Goal: Information Seeking & Learning: Learn about a topic

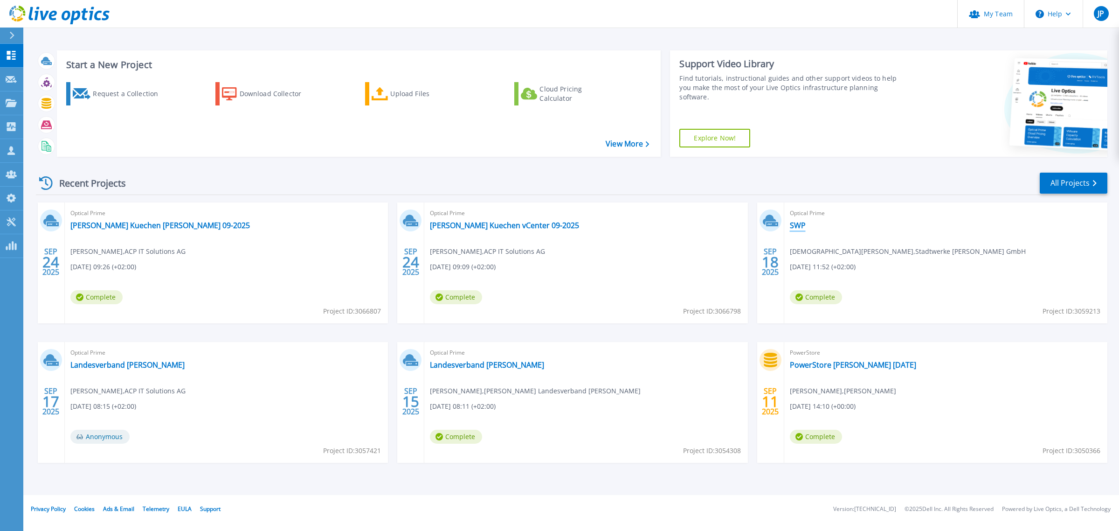
click at [796, 221] on link "SWP" at bounding box center [798, 225] width 16 height 9
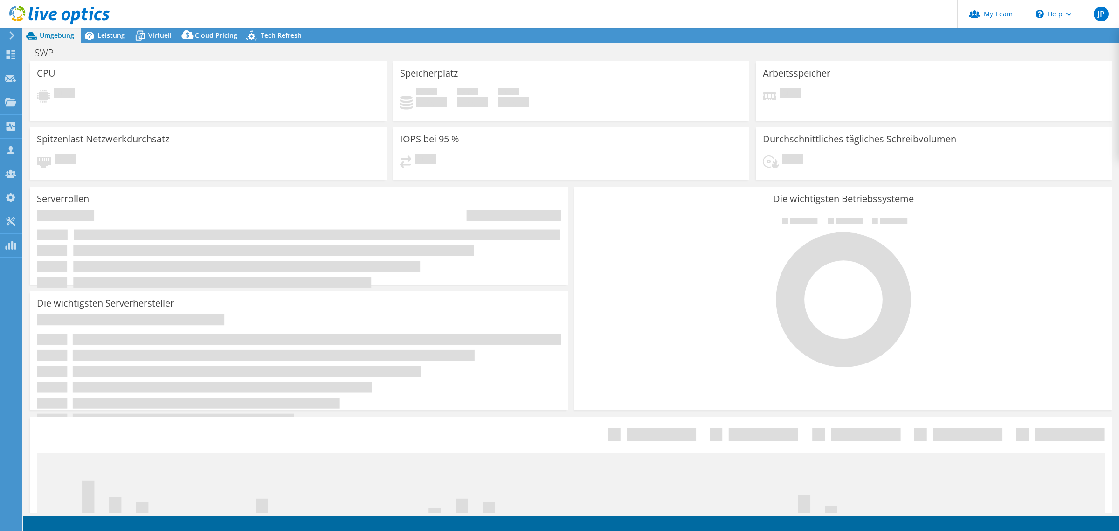
select select "USD"
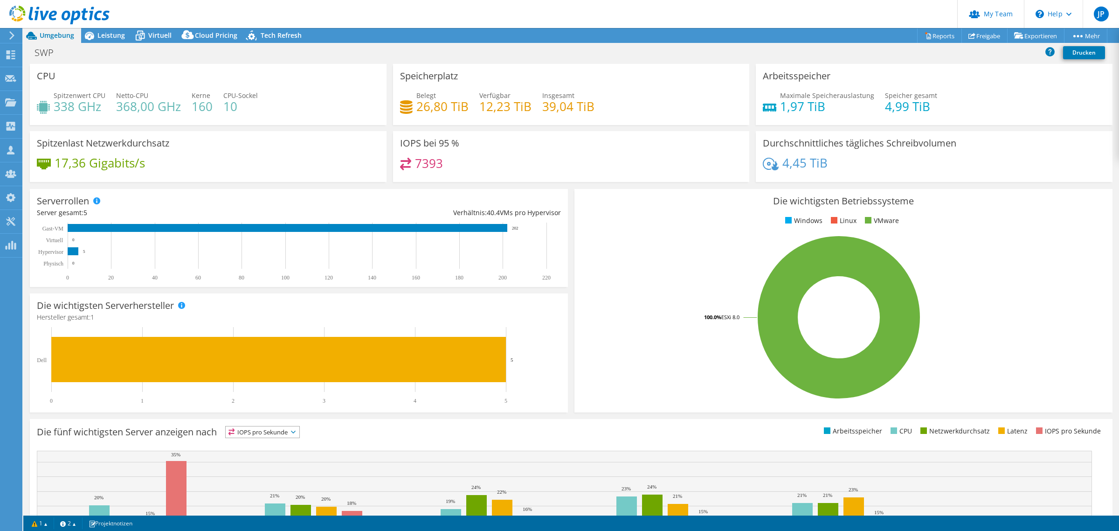
click at [116, 33] on span "Leistung" at bounding box center [111, 35] width 28 height 9
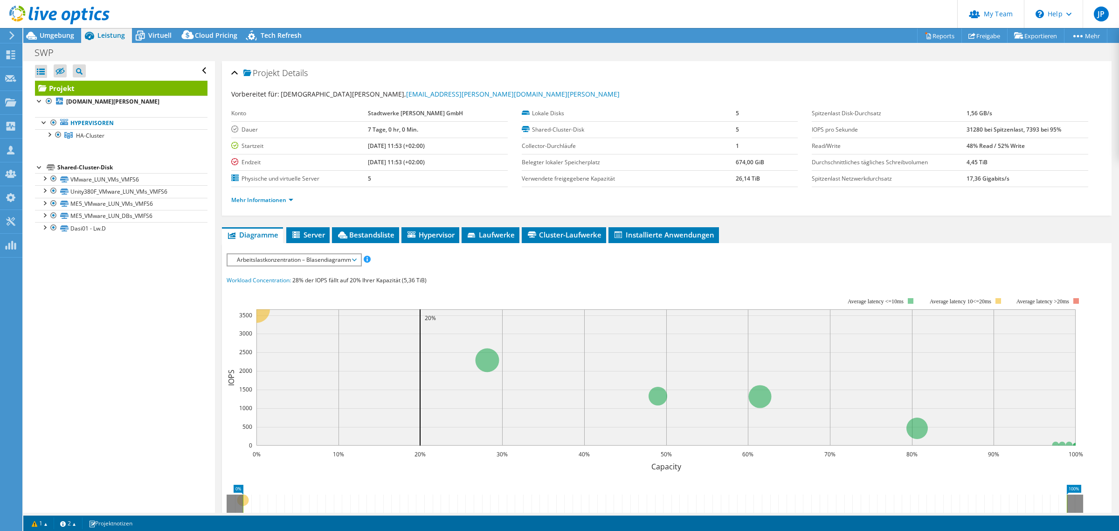
click at [276, 260] on span "Arbeitslastkonzentration – Blasendiagramm" at bounding box center [294, 259] width 124 height 11
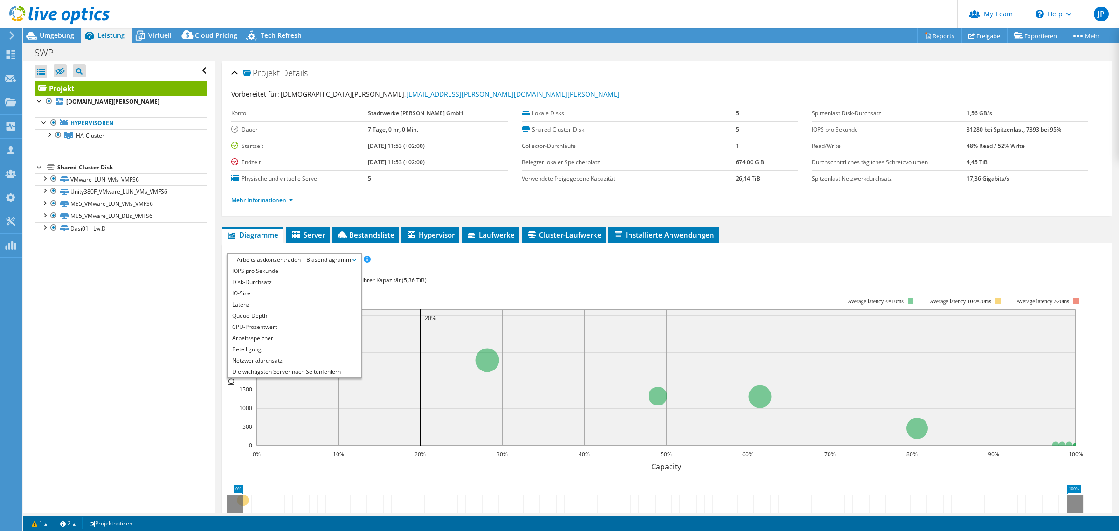
click at [281, 330] on li "CPU-Prozentwert" at bounding box center [294, 326] width 133 height 11
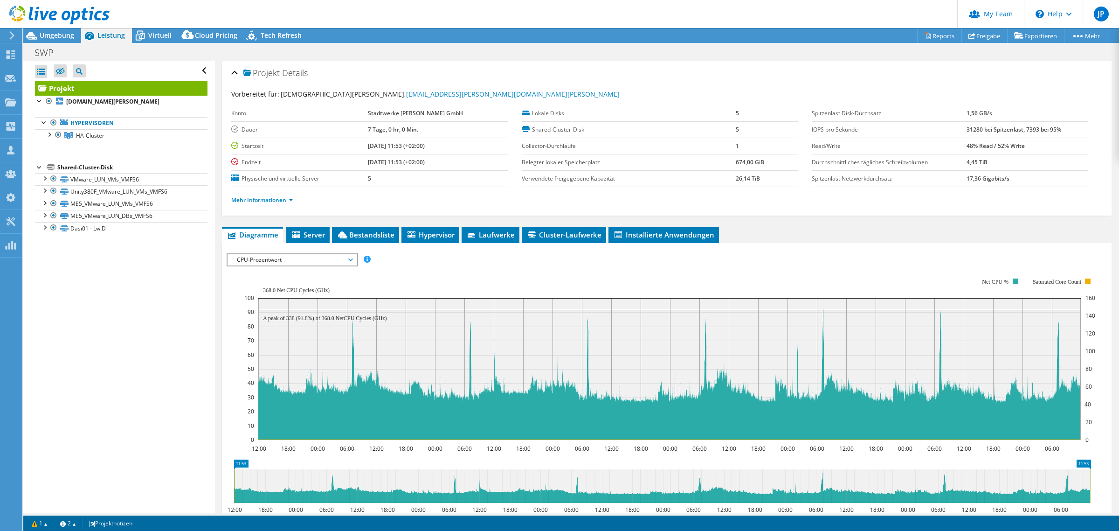
click at [295, 260] on span "CPU-Prozentwert" at bounding box center [292, 259] width 120 height 11
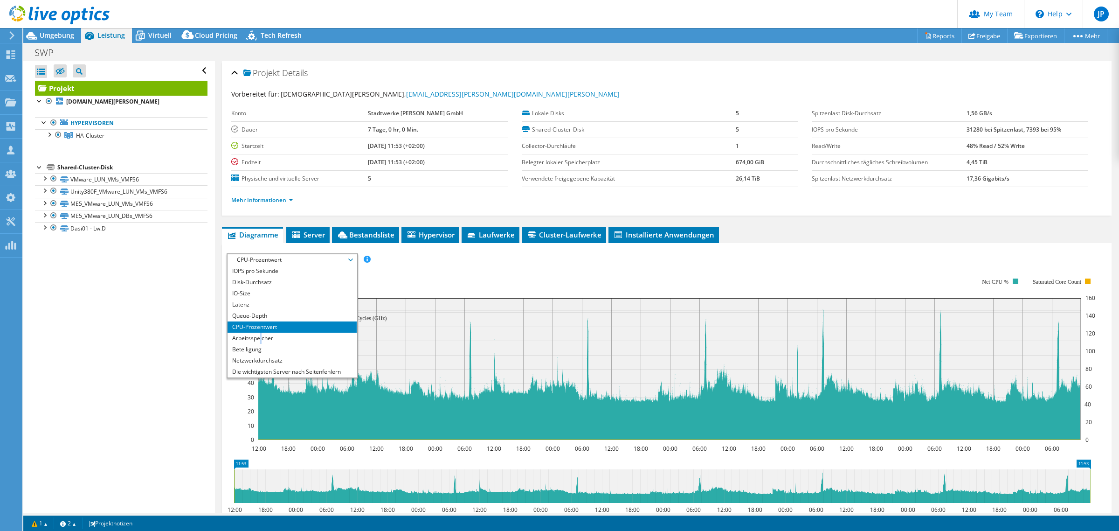
click at [260, 338] on li "Arbeitsspeicher" at bounding box center [292, 337] width 129 height 11
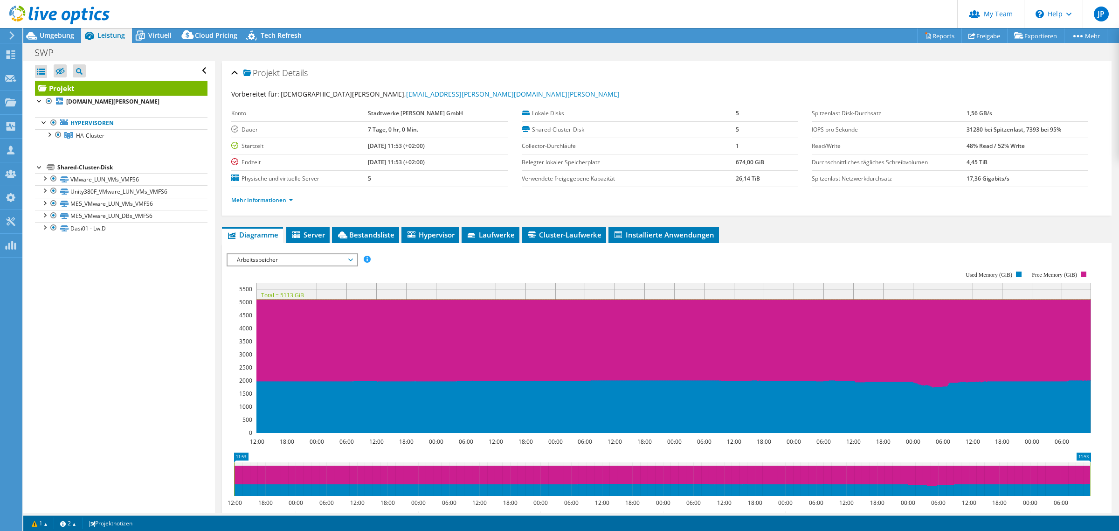
click at [61, 29] on div at bounding box center [55, 15] width 110 height 31
click at [62, 32] on span "Umgebung" at bounding box center [57, 35] width 35 height 9
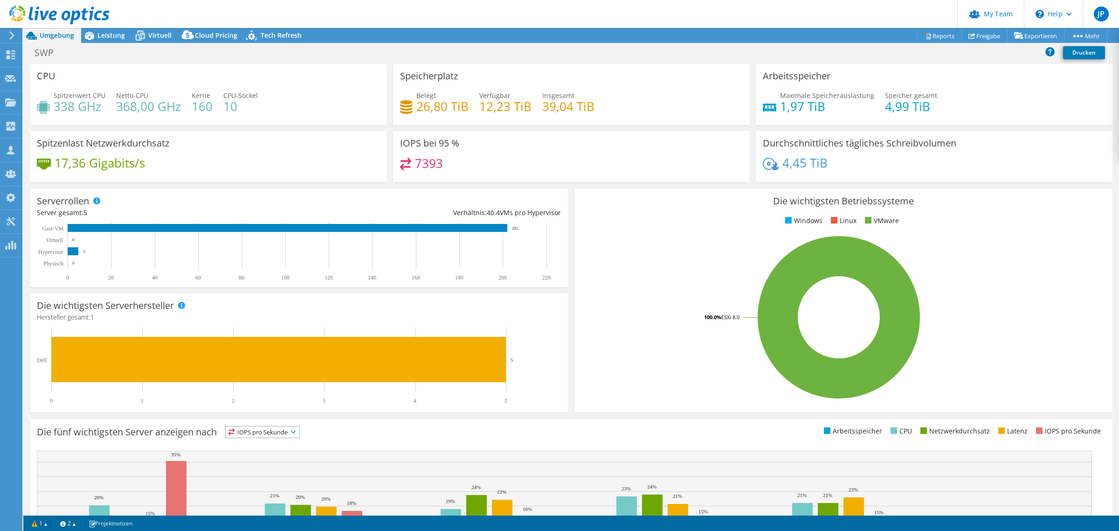
click at [98, 33] on span "Leistung" at bounding box center [111, 35] width 28 height 9
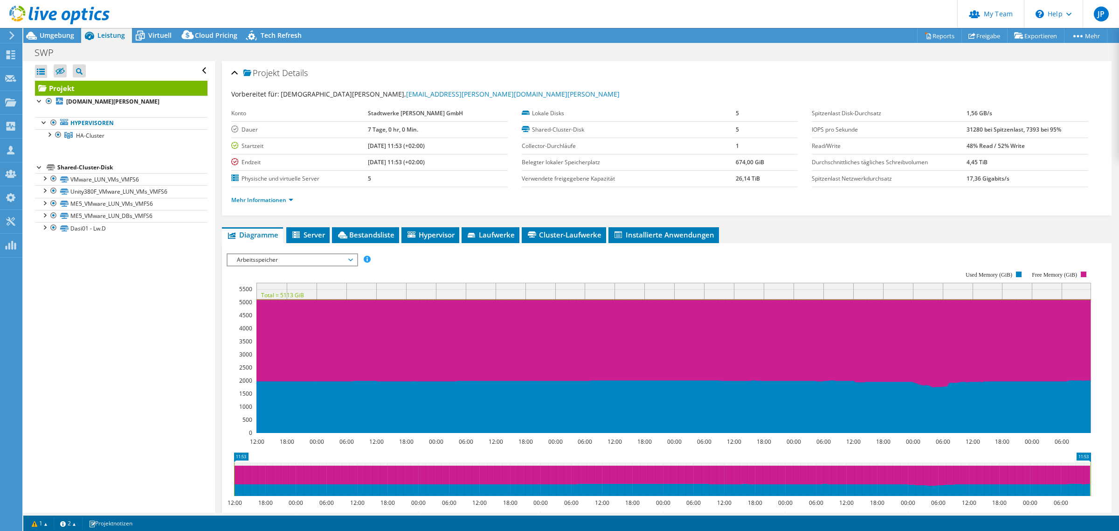
click at [49, 138] on div at bounding box center [48, 133] width 9 height 9
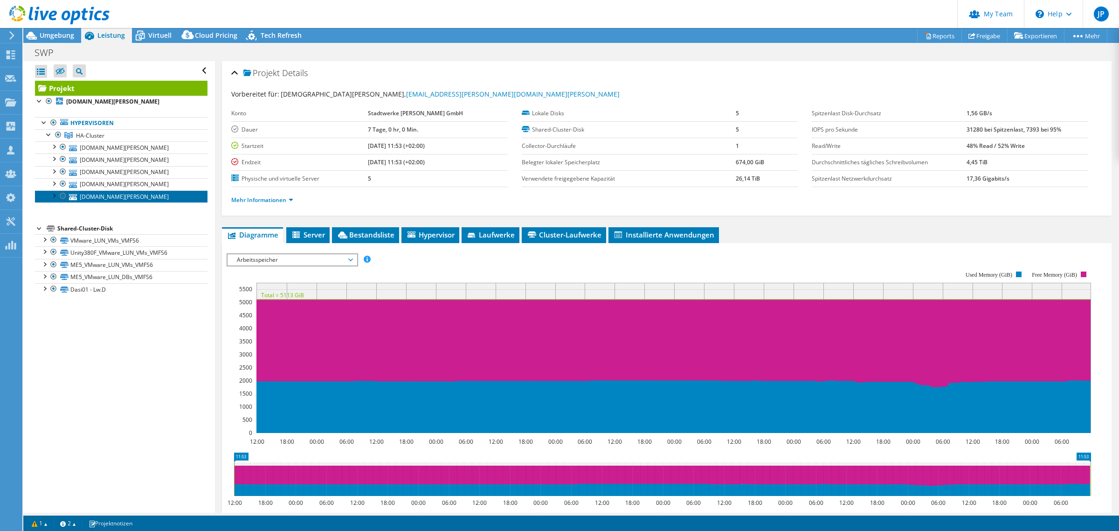
click at [132, 197] on link "[DOMAIN_NAME][PERSON_NAME]" at bounding box center [121, 196] width 173 height 12
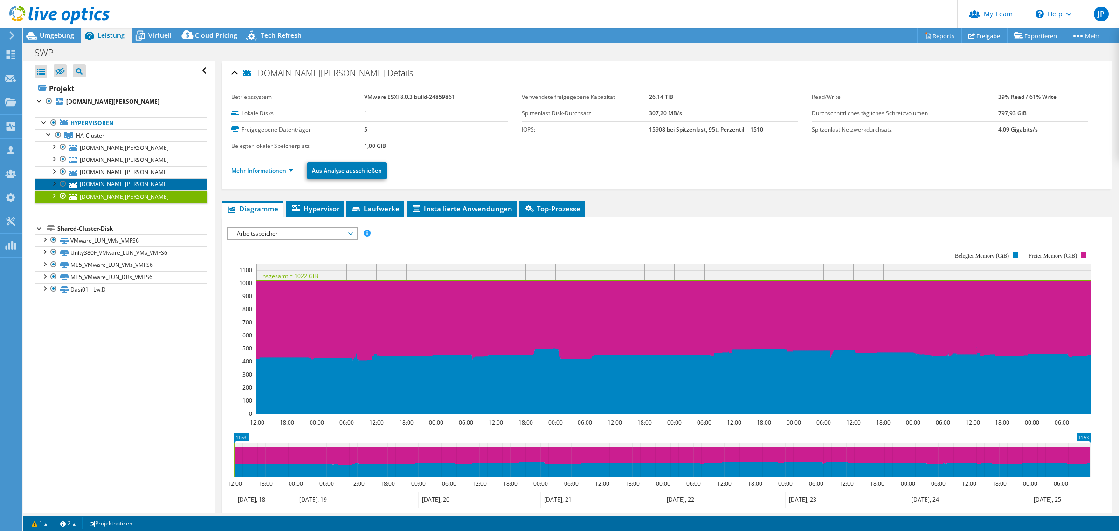
click at [117, 185] on link "[DOMAIN_NAME][PERSON_NAME]" at bounding box center [121, 184] width 173 height 12
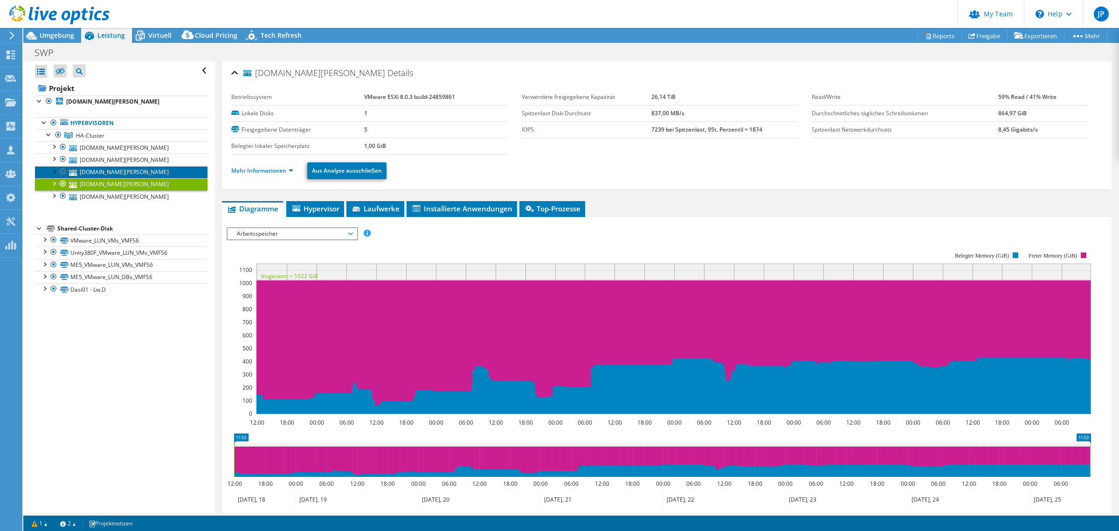
click at [113, 172] on link "[DOMAIN_NAME][PERSON_NAME]" at bounding box center [121, 172] width 173 height 12
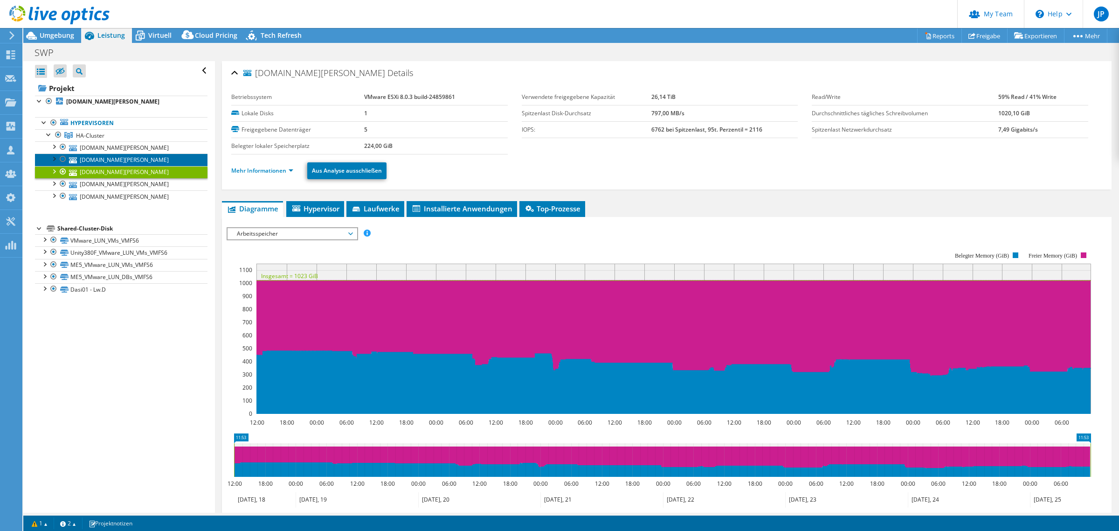
click at [113, 163] on link "[DOMAIN_NAME][PERSON_NAME]" at bounding box center [121, 159] width 173 height 12
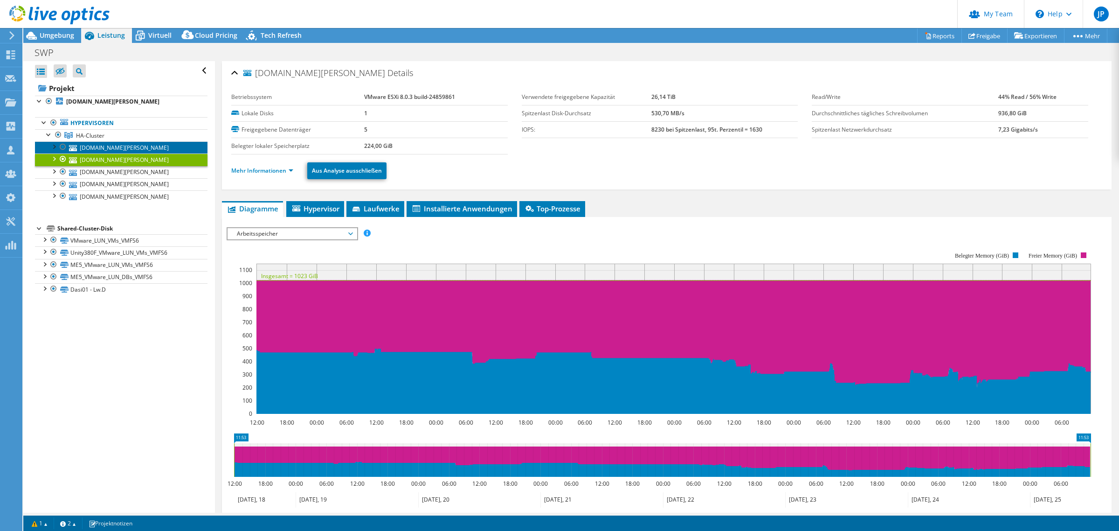
click at [110, 148] on link "[DOMAIN_NAME][PERSON_NAME]" at bounding box center [121, 147] width 173 height 12
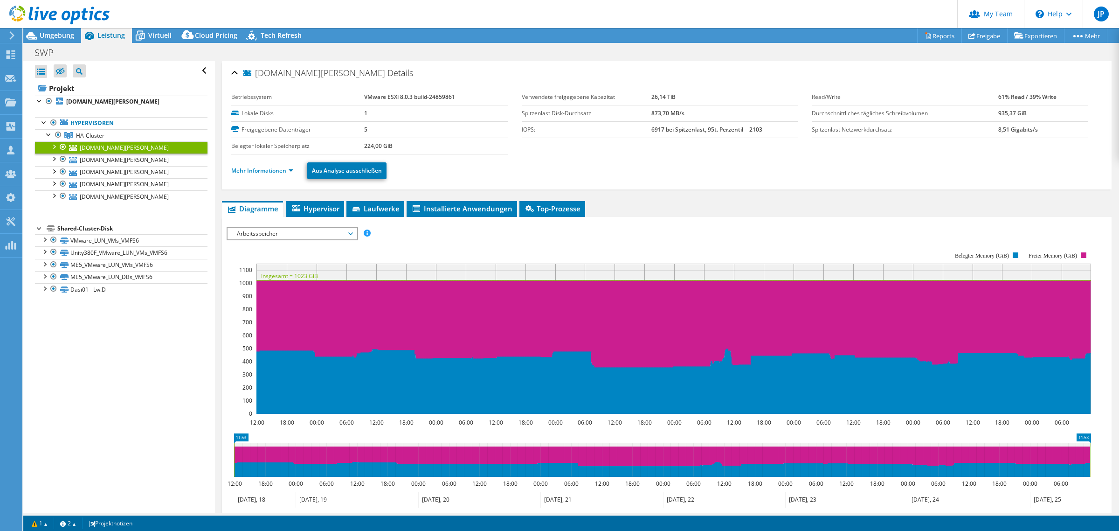
click at [46, 40] on div "Umgebung" at bounding box center [52, 35] width 58 height 15
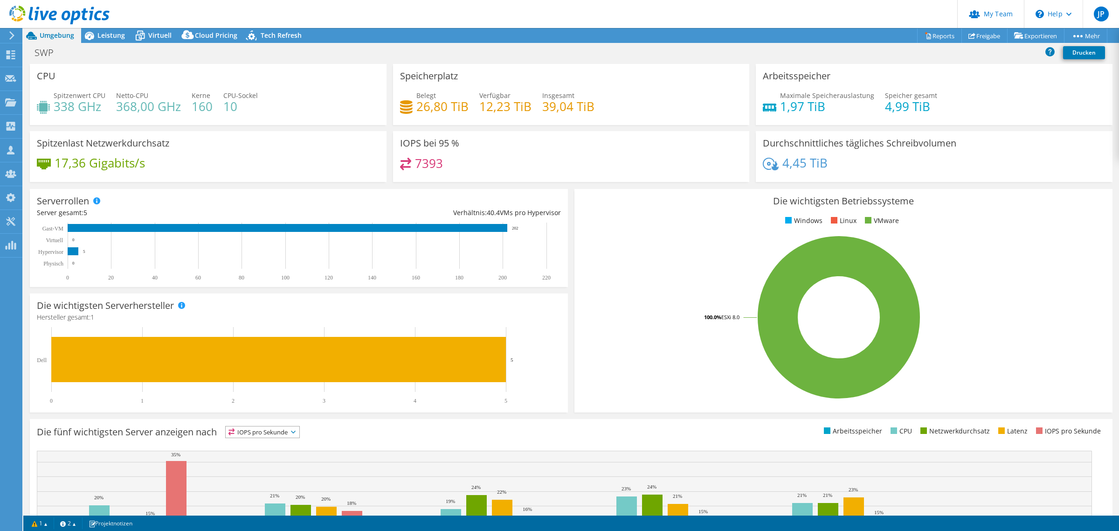
click at [102, 41] on div "Leistung" at bounding box center [106, 35] width 51 height 15
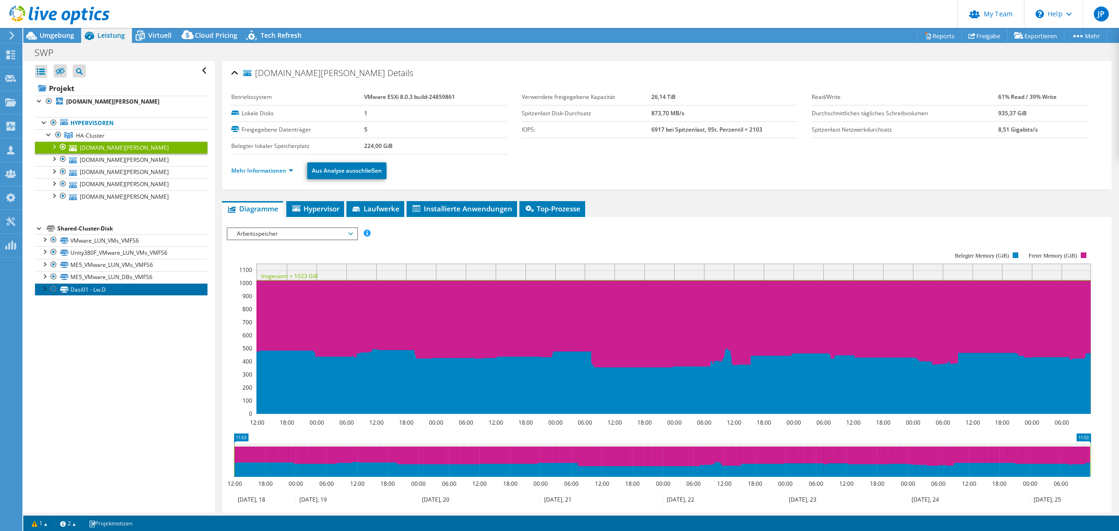
click at [99, 291] on link "Dasi01 - Lw.D" at bounding box center [121, 289] width 173 height 12
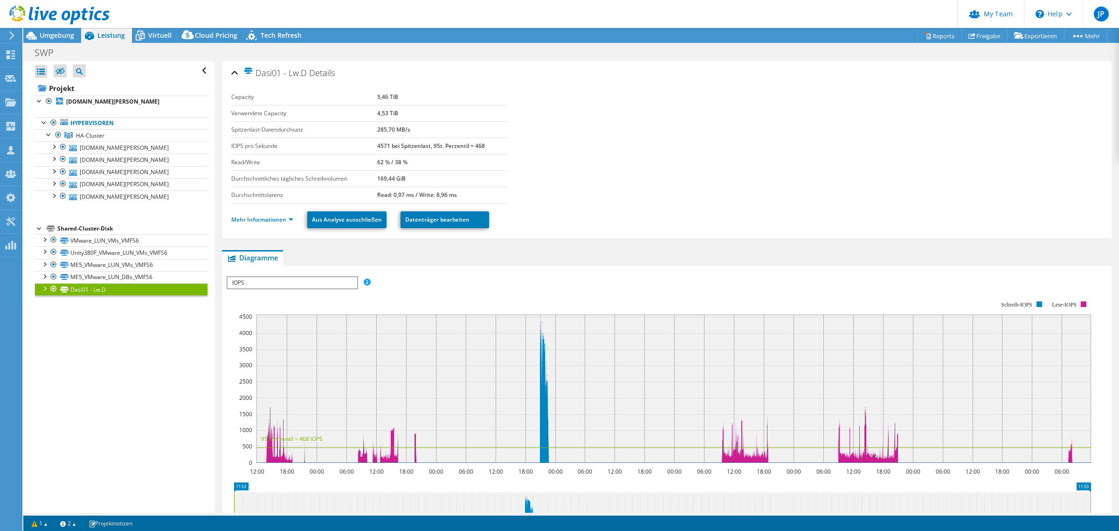
click at [96, 376] on div "Alle öffnen Alle schließen Ausgeschlossene Knoten verbergen Projektbaumfilter" at bounding box center [118, 286] width 191 height 451
click at [50, 31] on span "Umgebung" at bounding box center [57, 35] width 35 height 9
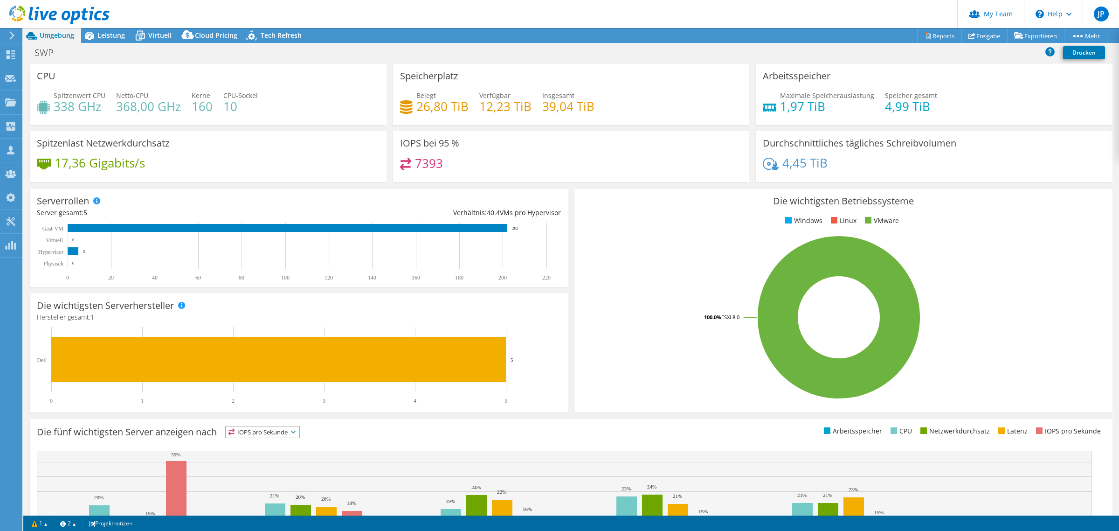
drag, startPoint x: 99, startPoint y: 35, endPoint x: 97, endPoint y: 115, distance: 80.2
click at [99, 35] on span "Leistung" at bounding box center [111, 35] width 28 height 9
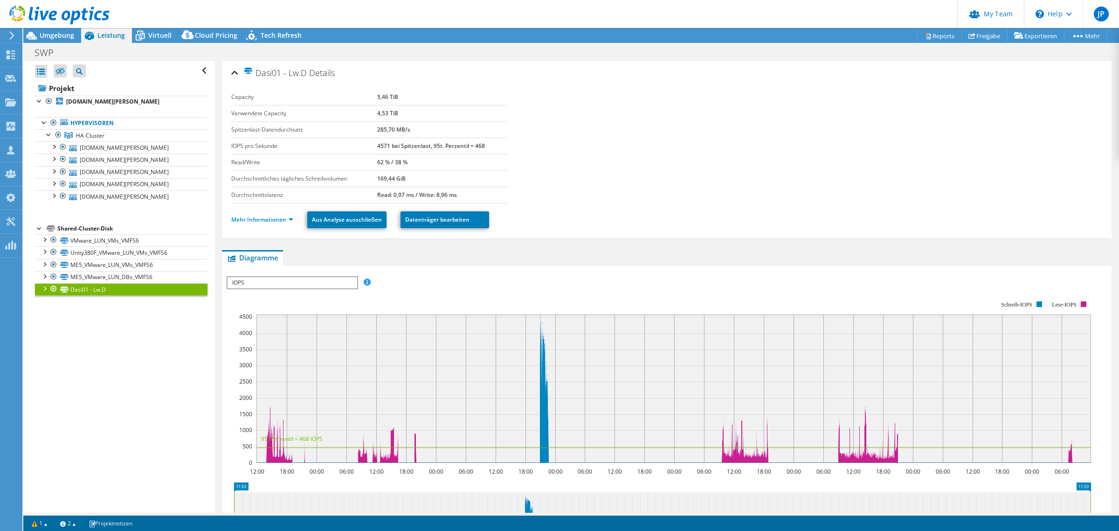
drag, startPoint x: 52, startPoint y: 290, endPoint x: 78, endPoint y: 310, distance: 32.9
click at [54, 290] on div at bounding box center [53, 288] width 9 height 11
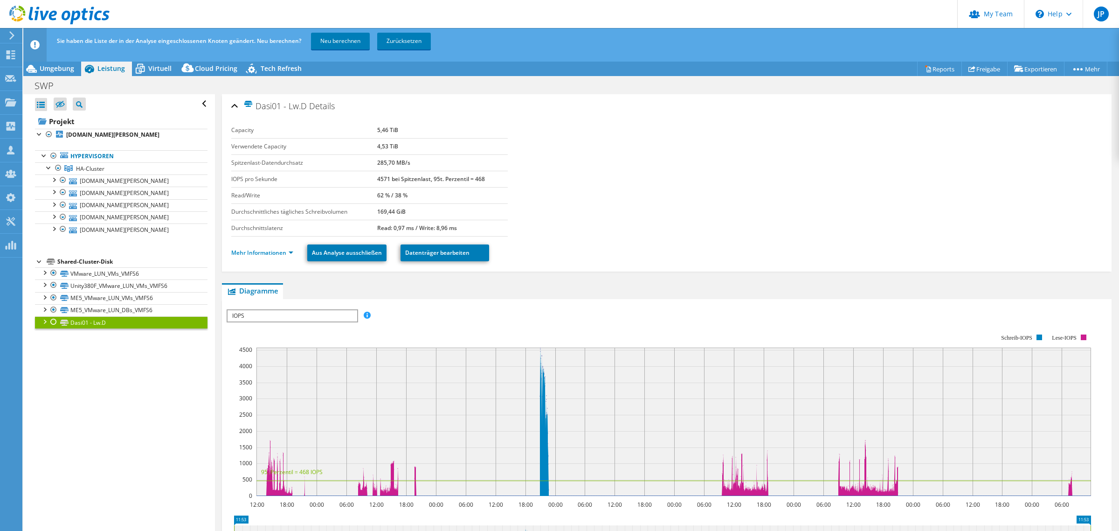
click at [348, 40] on link "Neu berechnen" at bounding box center [340, 41] width 59 height 17
click at [66, 68] on span "Umgebung" at bounding box center [57, 68] width 35 height 9
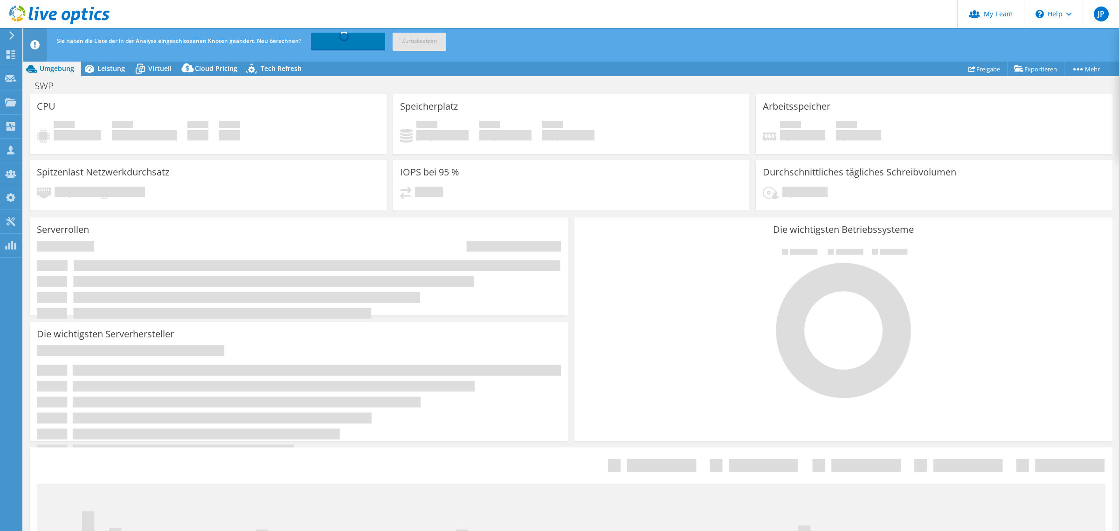
click at [103, 64] on span "Leistung" at bounding box center [111, 68] width 28 height 9
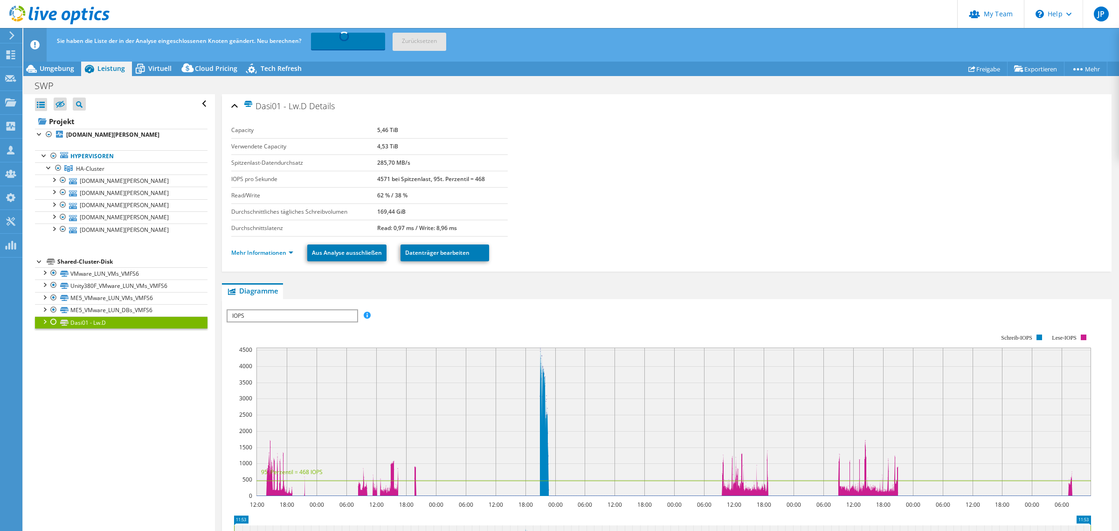
click at [63, 69] on span "Umgebung" at bounding box center [57, 68] width 35 height 9
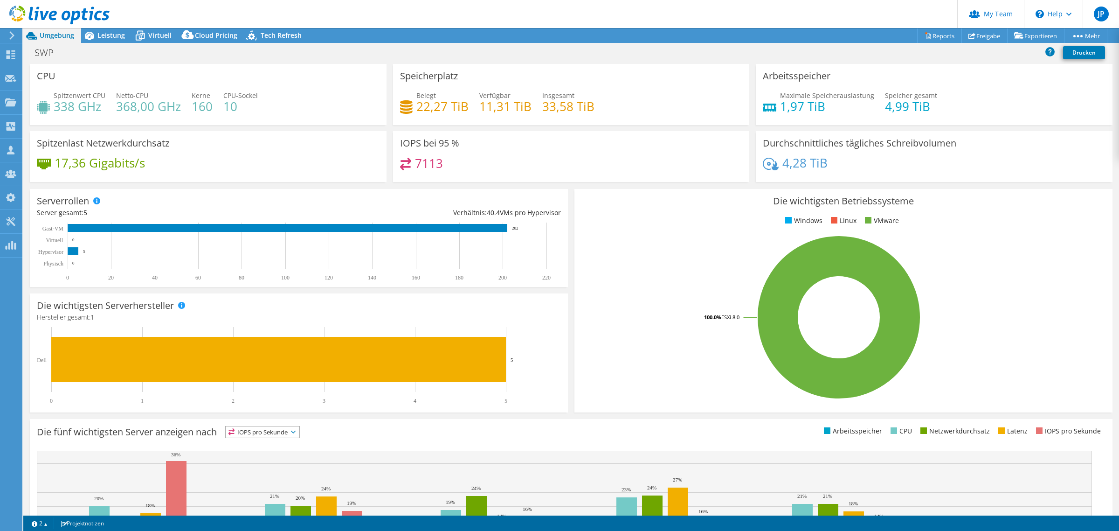
select select "USD"
click at [104, 33] on span "Leistung" at bounding box center [111, 35] width 28 height 9
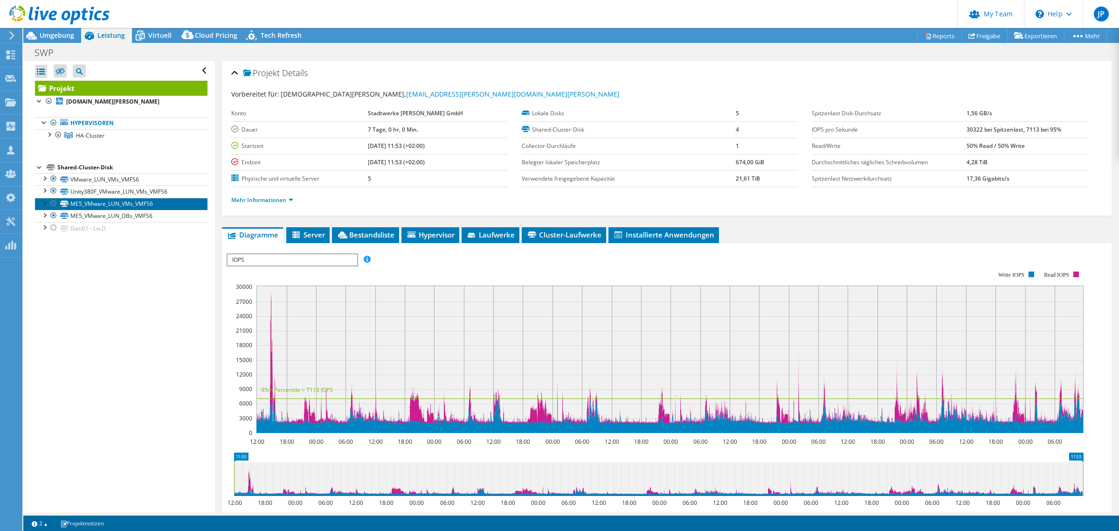
click at [114, 205] on link "ME5_VMware_LUN_VMs_VMFS6" at bounding box center [121, 204] width 173 height 12
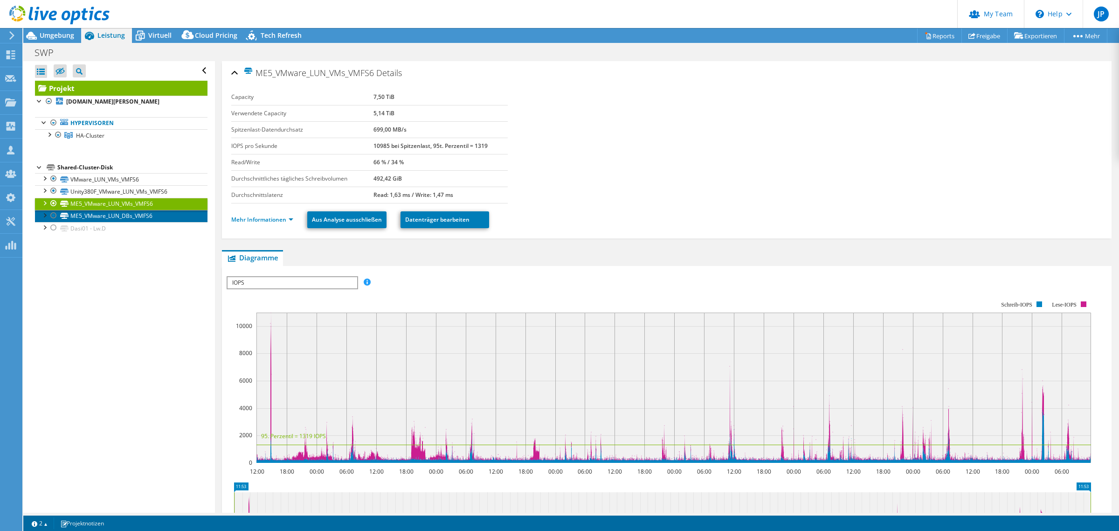
click at [122, 216] on link "ME5_VMware_LUN_DBs_VMFS6" at bounding box center [121, 216] width 173 height 12
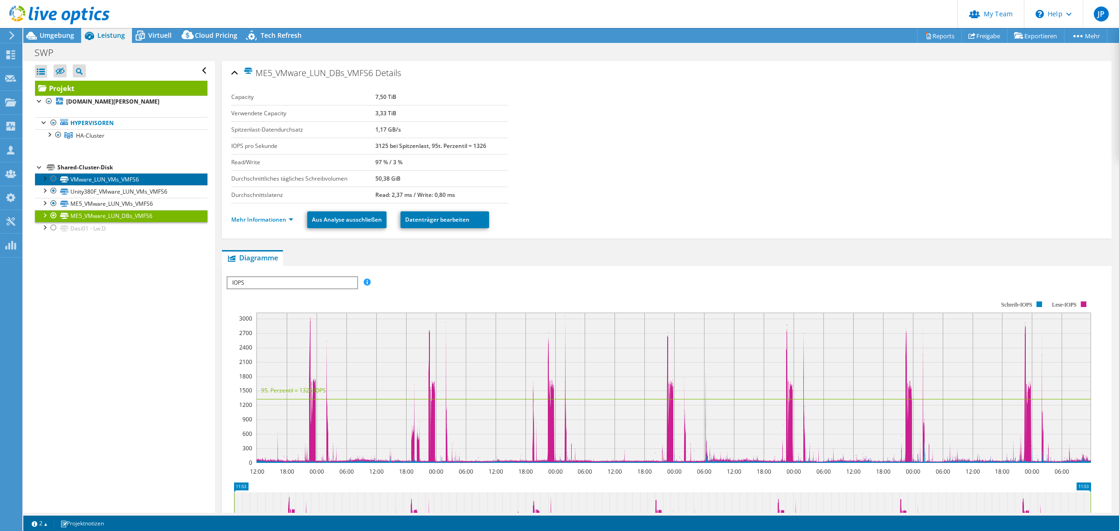
click at [117, 182] on link "VMware_LUN_VMs_VMFS6" at bounding box center [121, 179] width 173 height 12
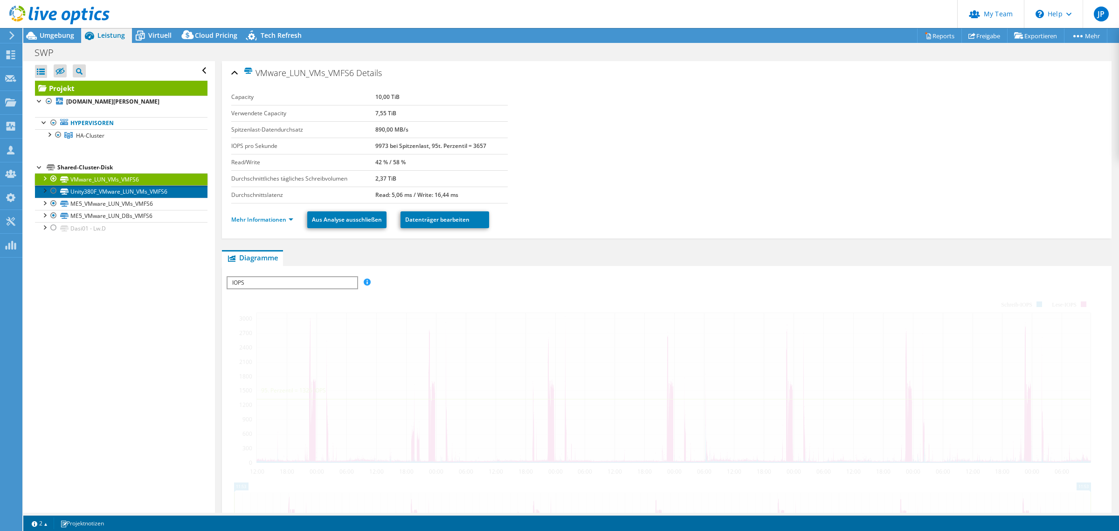
click at [120, 191] on link "Unity380F_VMware_LUN_VMs_VMFS6" at bounding box center [121, 191] width 173 height 12
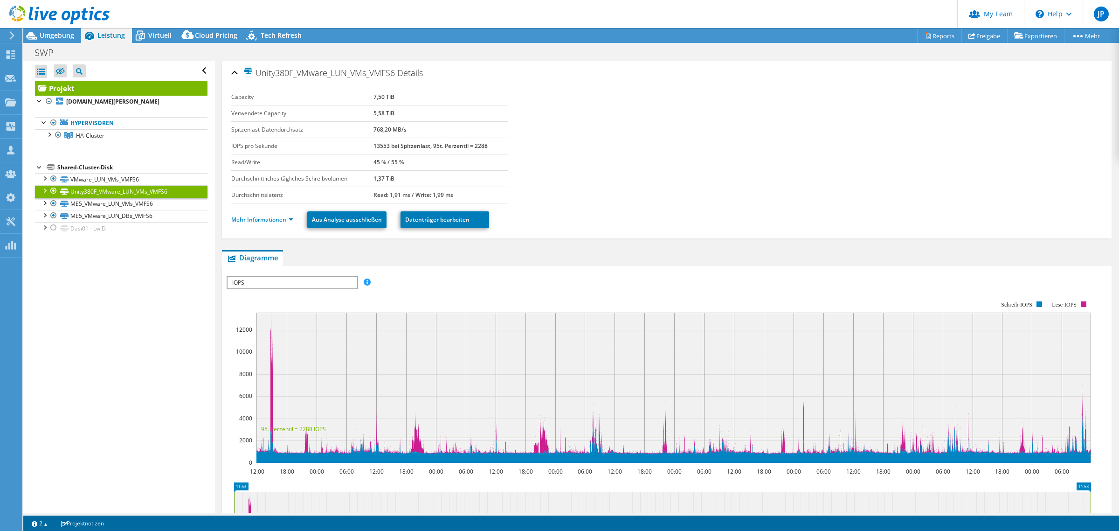
click at [33, 34] on icon at bounding box center [31, 36] width 11 height 8
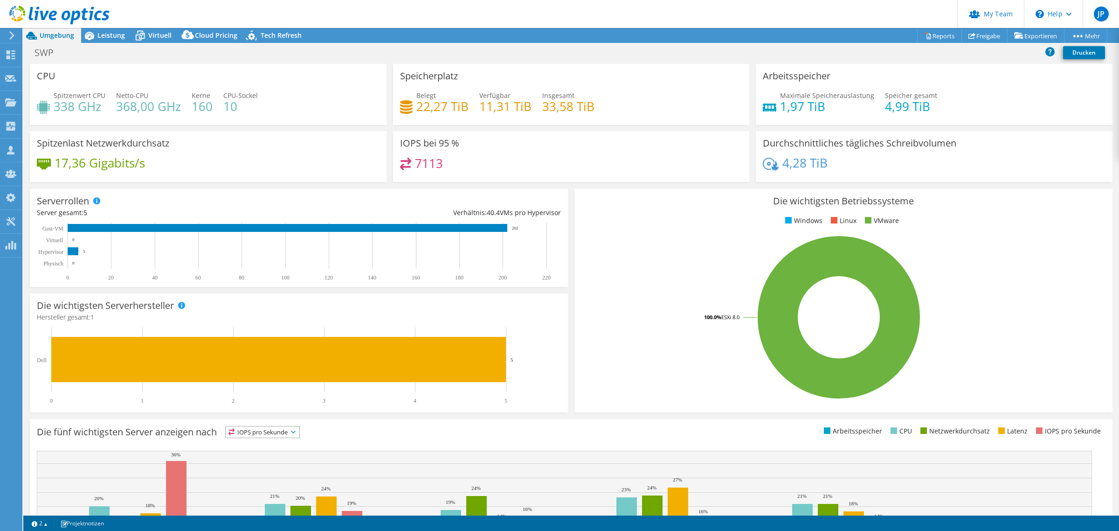
click at [92, 36] on icon at bounding box center [89, 36] width 9 height 8
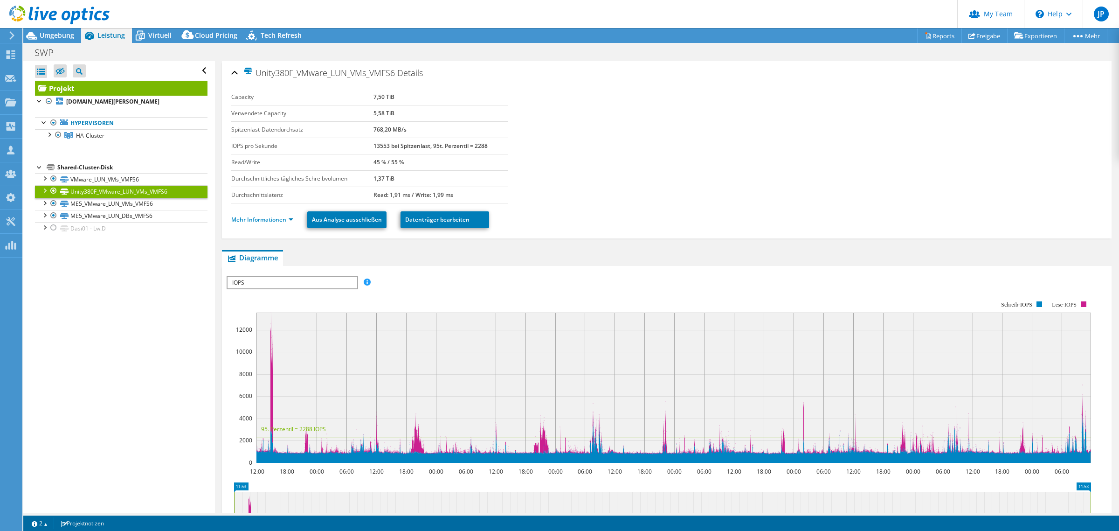
click at [42, 31] on div at bounding box center [55, 15] width 110 height 31
click at [47, 38] on span "Umgebung" at bounding box center [57, 35] width 35 height 9
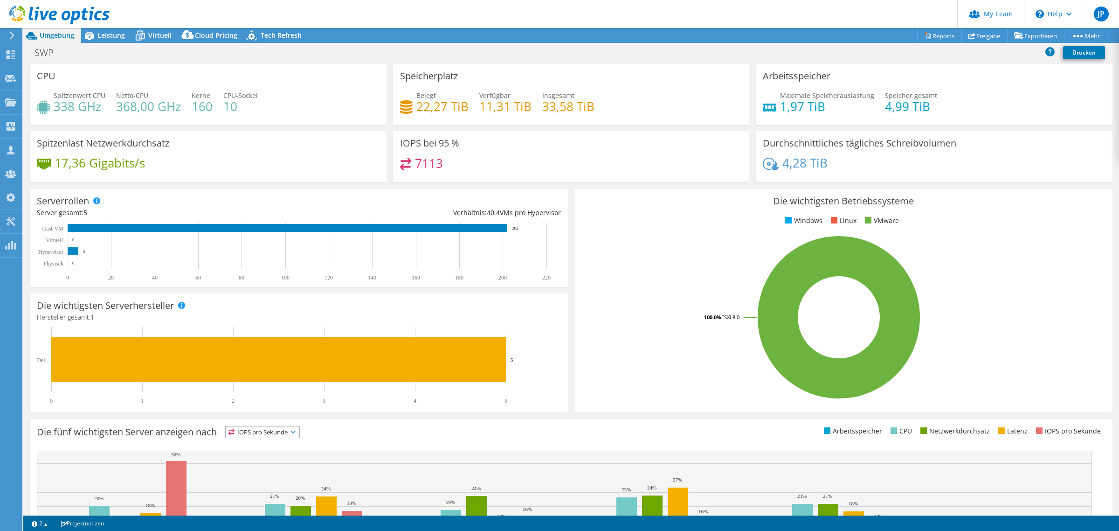
click at [163, 37] on span "Virtuell" at bounding box center [159, 35] width 23 height 9
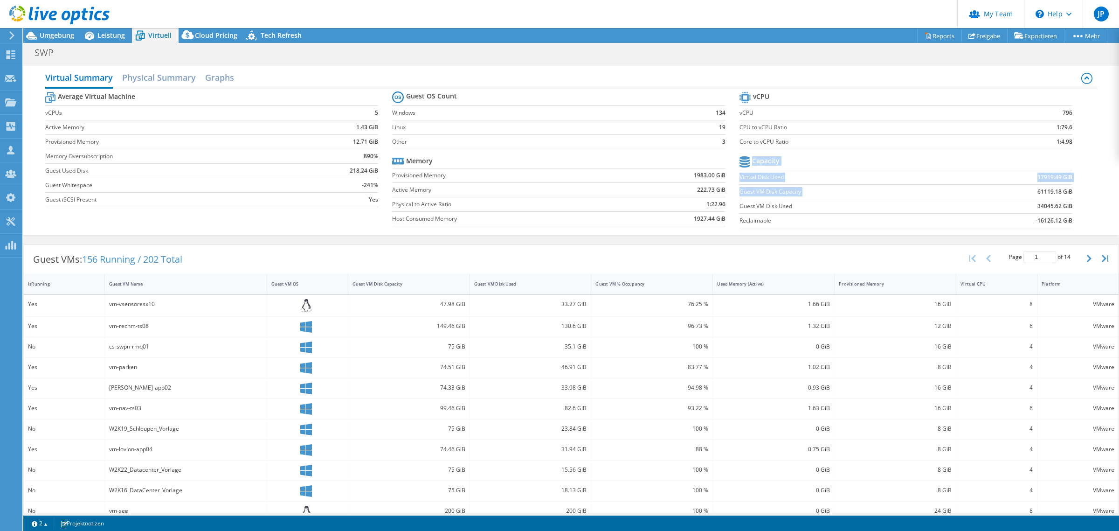
drag, startPoint x: 1029, startPoint y: 195, endPoint x: 1064, endPoint y: 193, distance: 35.5
click at [1064, 194] on section "vCPU vCPU 796 CPU to vCPU Ratio 1:79.6 Core to vCPU Ratio 1:4.98 Capacity Virtu…" at bounding box center [912, 161] width 347 height 143
click at [1064, 193] on section "vCPU vCPU 796 CPU to vCPU Ratio 1:79.6 Core to vCPU Ratio 1:4.98 Capacity Virtu…" at bounding box center [912, 161] width 347 height 143
click at [115, 35] on span "Leistung" at bounding box center [111, 35] width 28 height 9
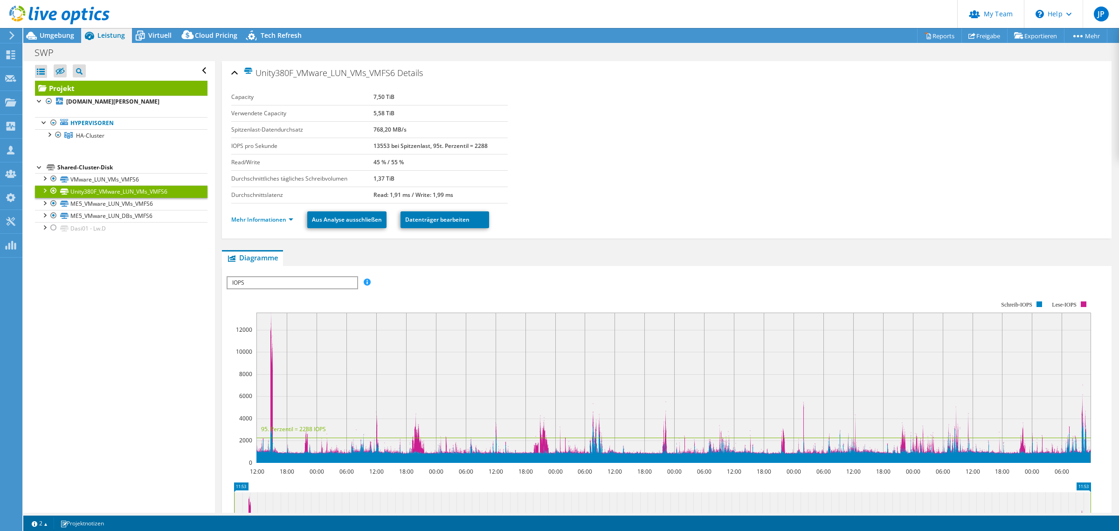
click at [70, 36] on span "Umgebung" at bounding box center [57, 35] width 35 height 9
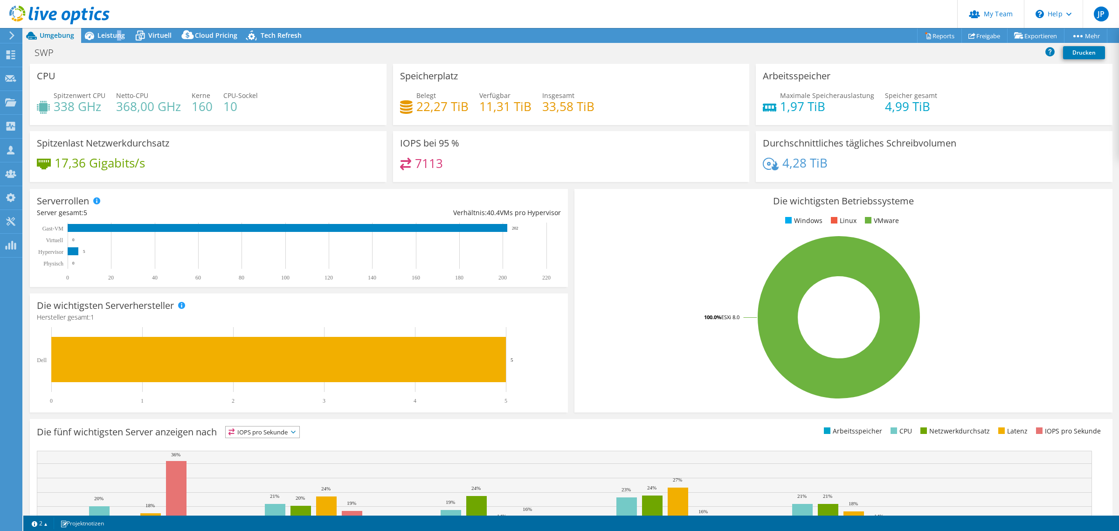
click at [119, 31] on span "Leistung" at bounding box center [111, 35] width 28 height 9
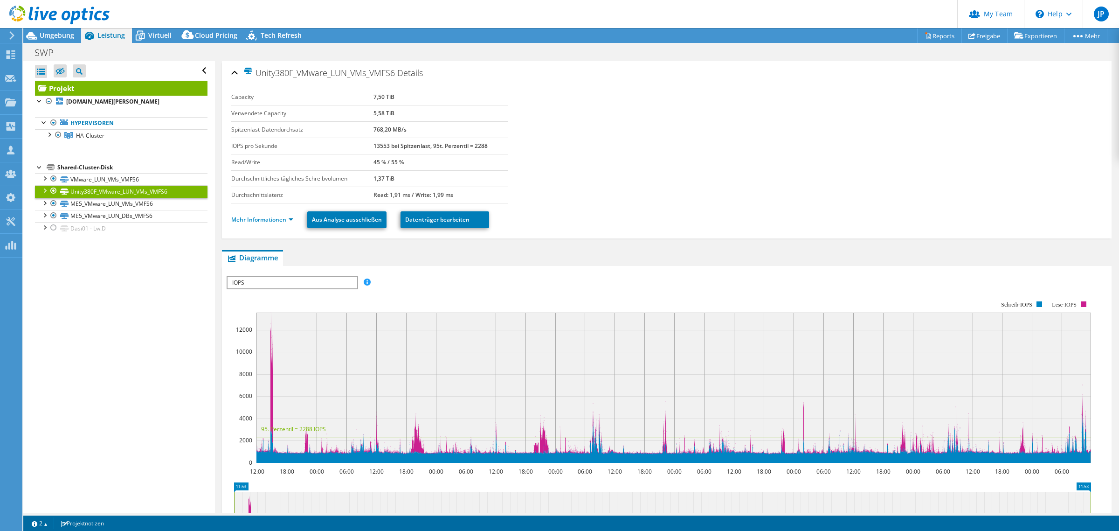
drag, startPoint x: 150, startPoint y: 35, endPoint x: 104, endPoint y: 38, distance: 46.2
click at [150, 35] on span "Virtuell" at bounding box center [159, 35] width 23 height 9
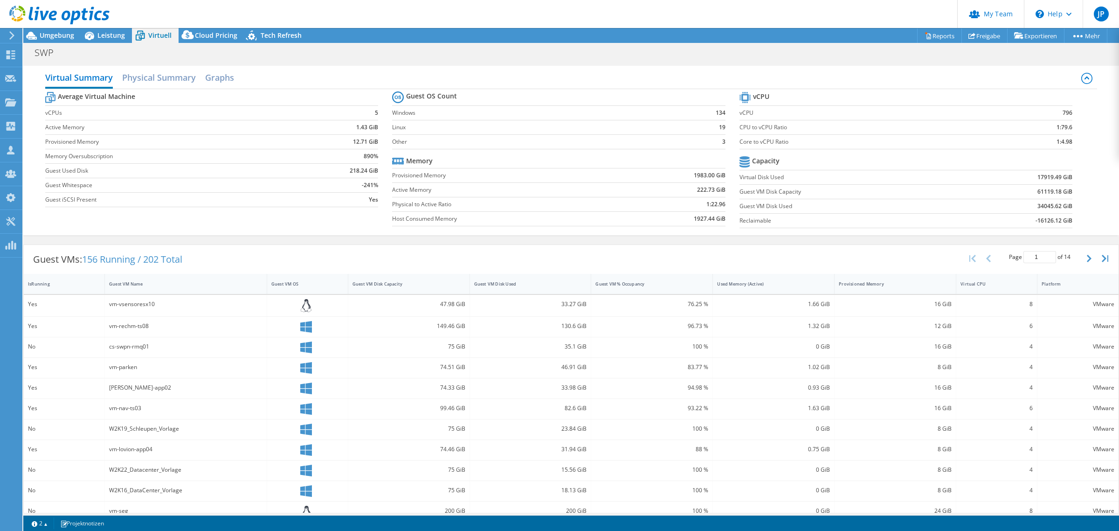
click at [82, 38] on icon at bounding box center [89, 36] width 16 height 16
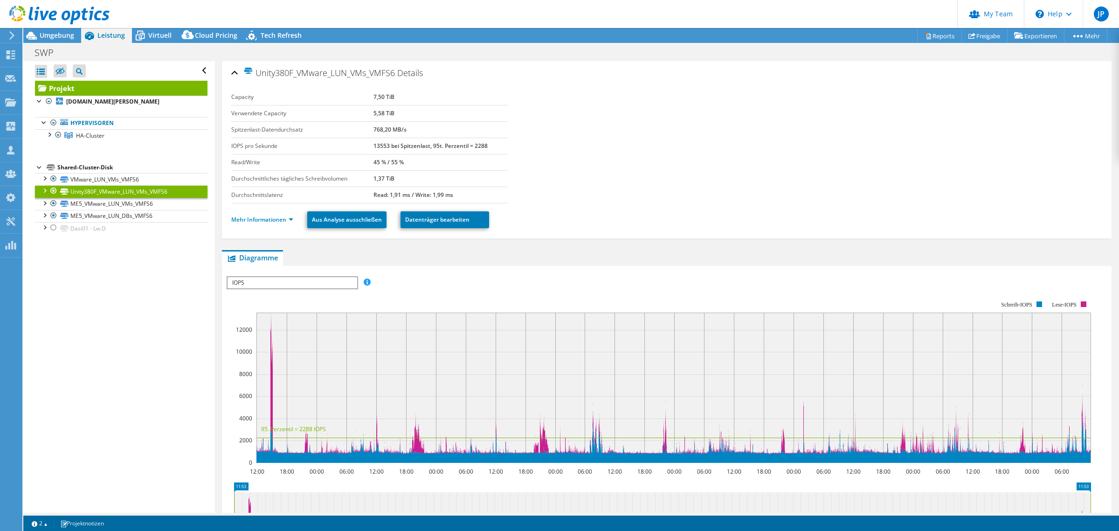
click at [63, 39] on span "Umgebung" at bounding box center [57, 35] width 35 height 9
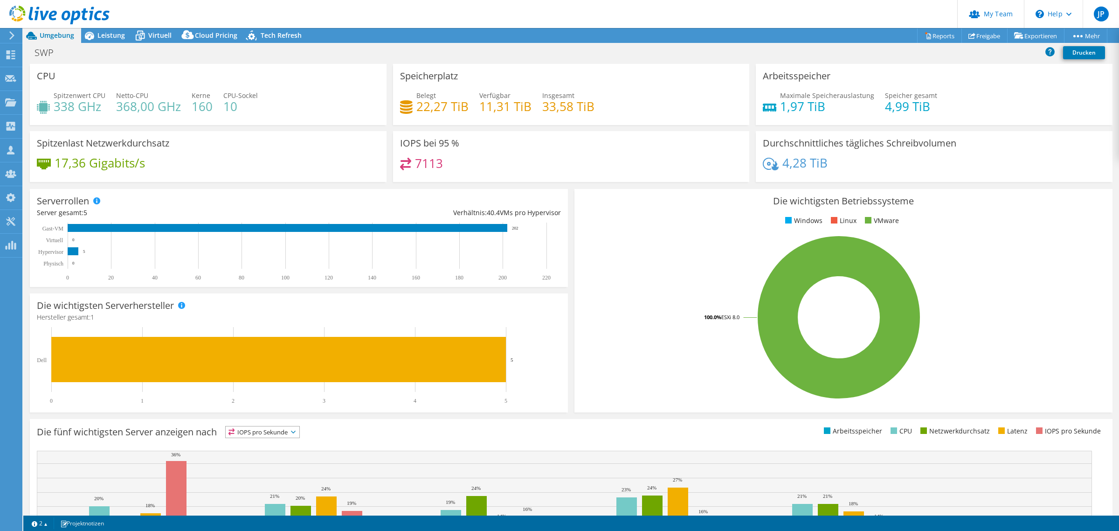
click at [108, 39] on span "Leistung" at bounding box center [111, 35] width 28 height 9
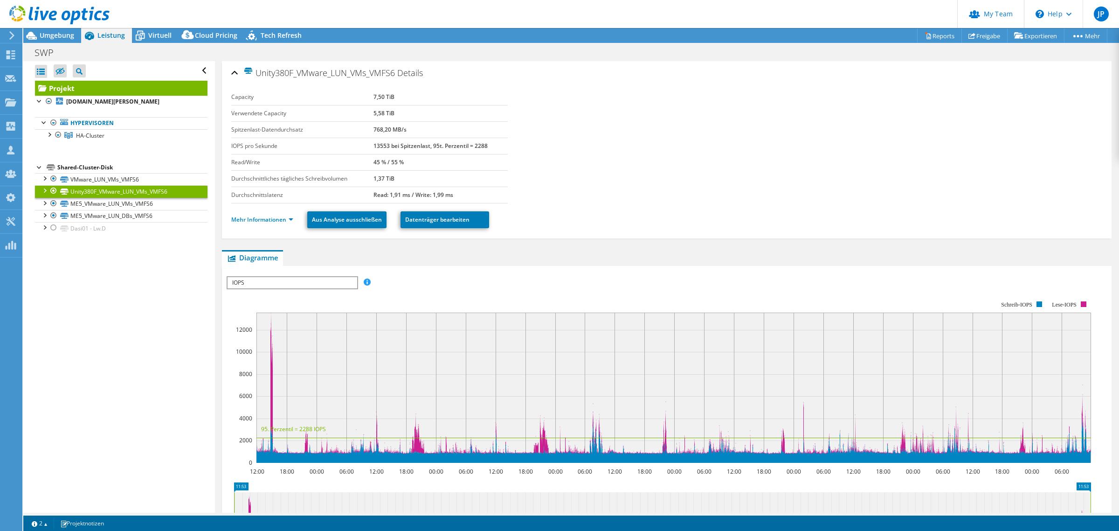
click at [41, 34] on span "Umgebung" at bounding box center [57, 35] width 35 height 9
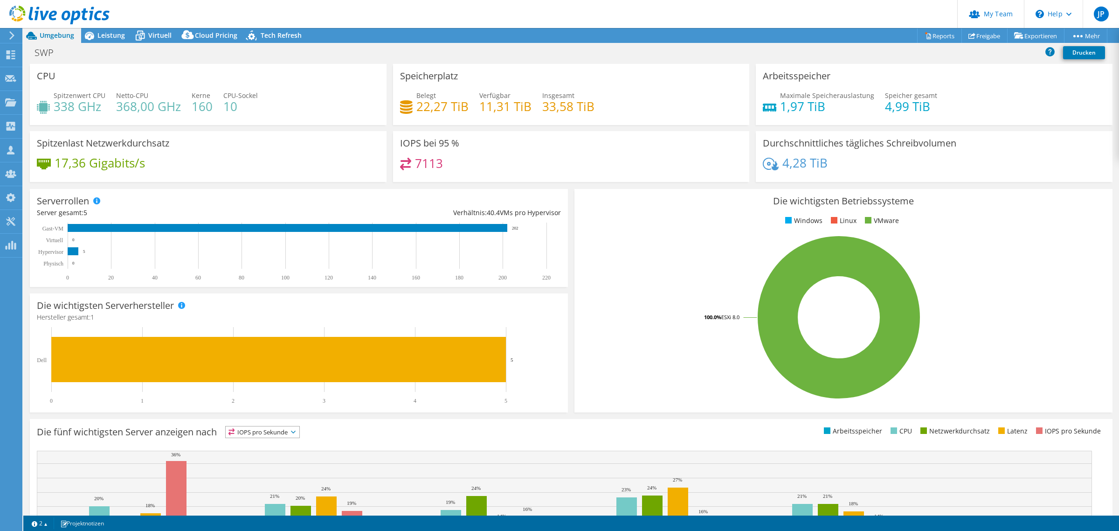
click at [102, 36] on span "Leistung" at bounding box center [111, 35] width 28 height 9
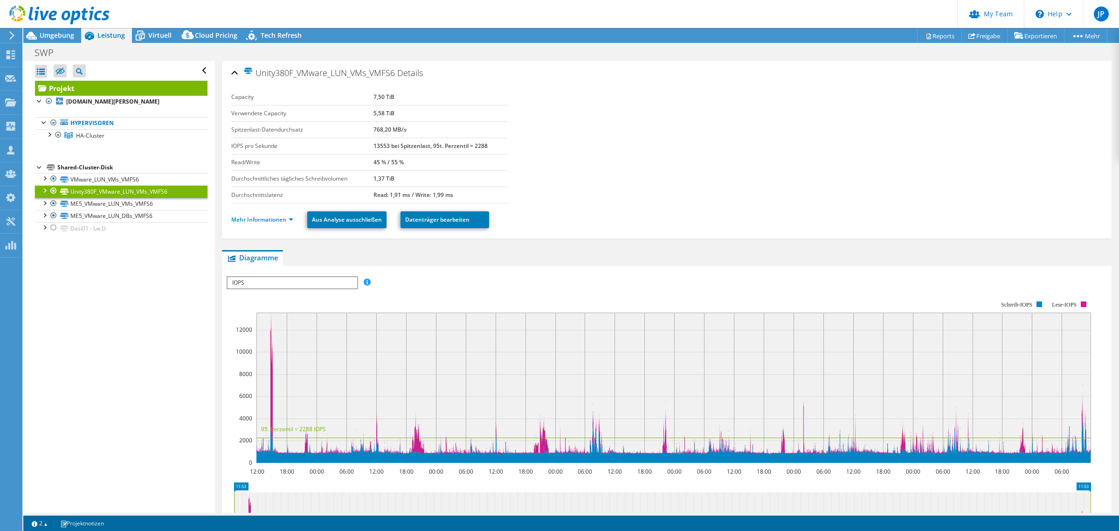
click at [145, 36] on icon at bounding box center [140, 36] width 16 height 16
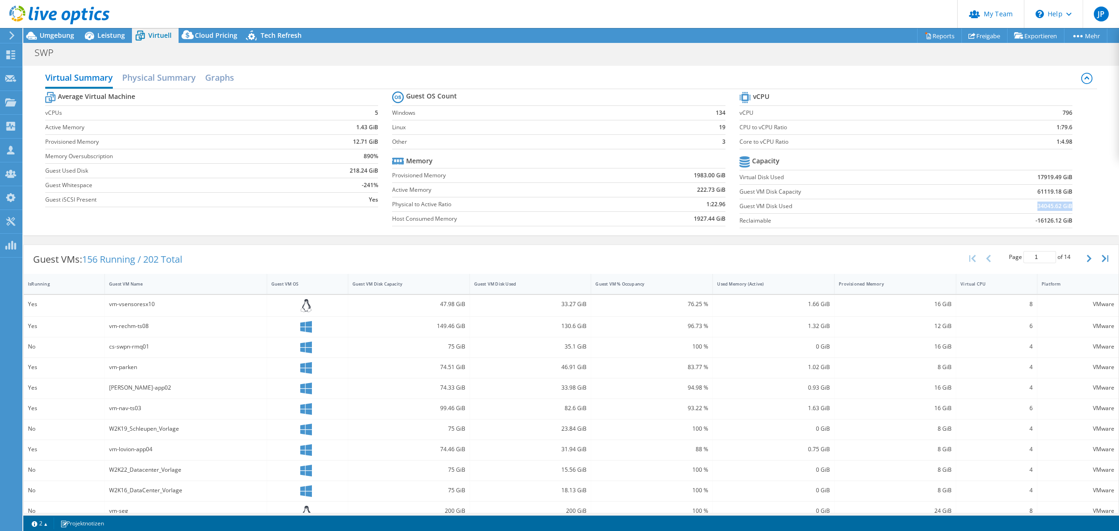
drag, startPoint x: 1025, startPoint y: 209, endPoint x: 1063, endPoint y: 205, distance: 38.4
click at [1063, 205] on td "34045.62 GiB" at bounding box center [1012, 206] width 119 height 14
copy b "34045.62 GiB"
click at [1003, 197] on td "61119.18 GiB" at bounding box center [1012, 191] width 119 height 14
click at [731, 177] on section "Guest OS Count Windows 134 Linux 19 Other 3 Memory Provisioned Memory 1983.00 G…" at bounding box center [565, 160] width 347 height 142
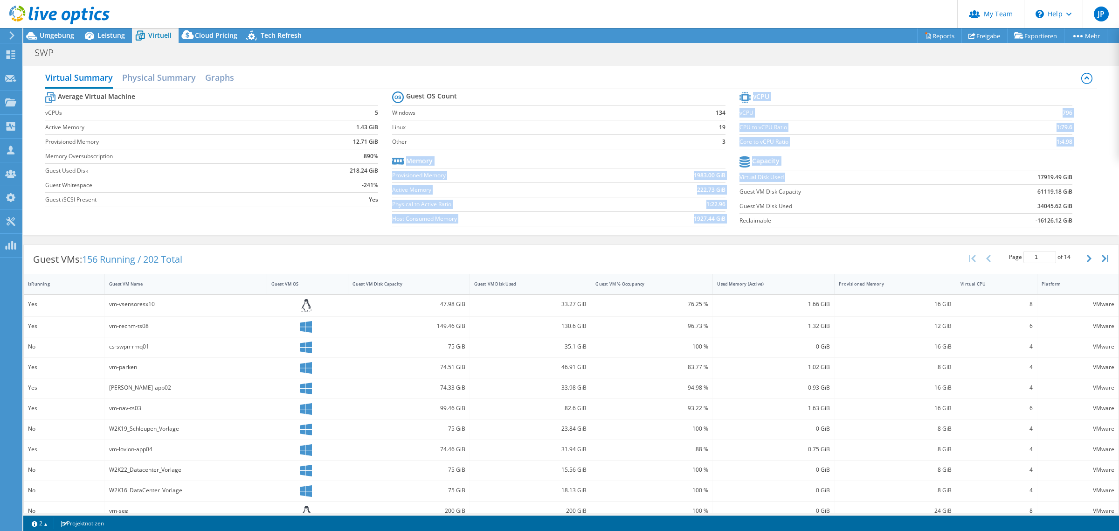
drag, startPoint x: 728, startPoint y: 176, endPoint x: 966, endPoint y: 176, distance: 238.7
click at [966, 176] on div "Average Virtual Machine vCPUs 5 Active Memory 1.43 GiB Provisioned Memory 12.71…" at bounding box center [571, 161] width 1052 height 144
click at [966, 176] on td "17919.49 GiB" at bounding box center [1012, 177] width 119 height 14
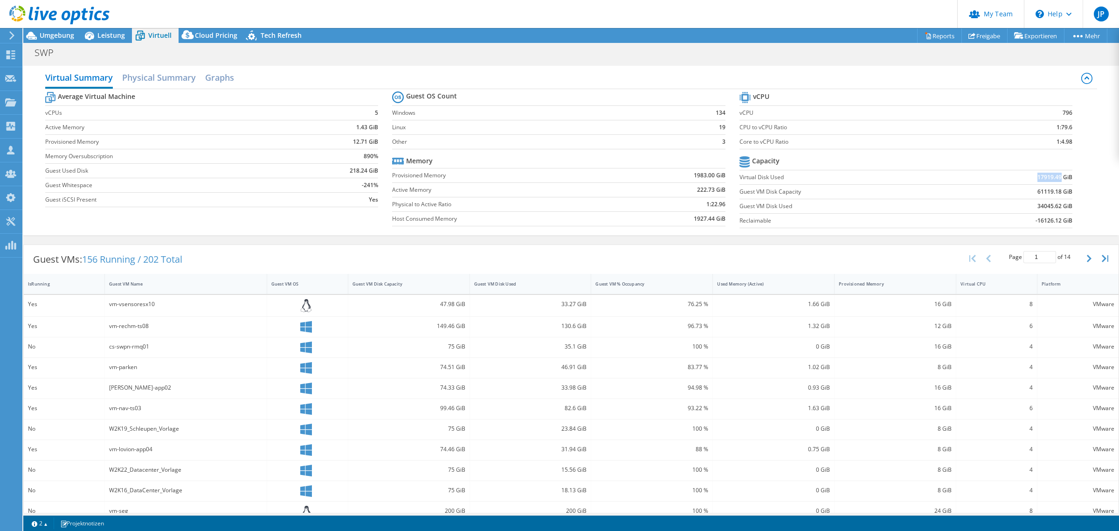
drag, startPoint x: 1029, startPoint y: 180, endPoint x: 1053, endPoint y: 174, distance: 24.2
click at [1052, 175] on b "17919.49 GiB" at bounding box center [1054, 177] width 35 height 9
copy b "17919.49"
click at [109, 32] on span "Leistung" at bounding box center [111, 35] width 28 height 9
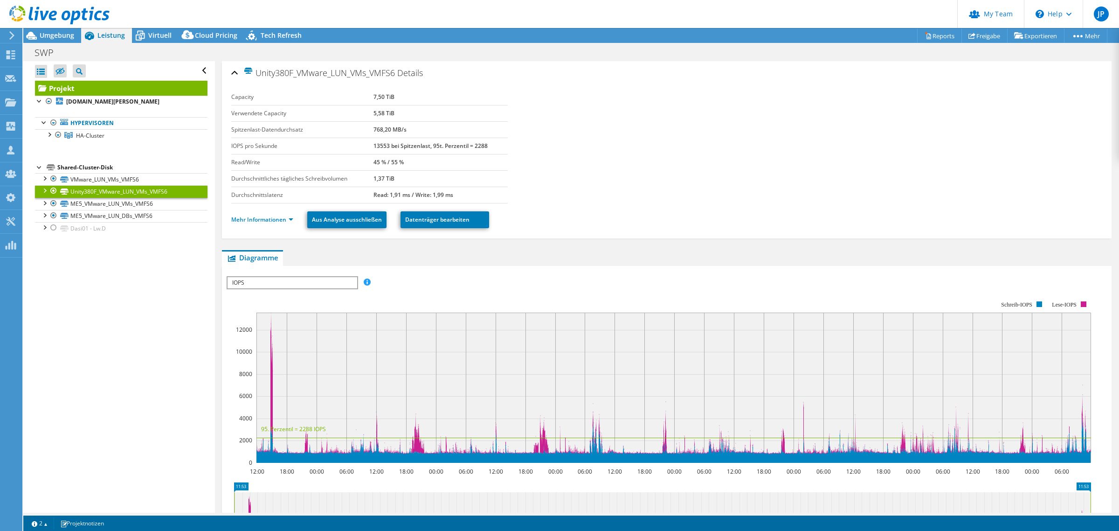
click at [100, 134] on span "HA-Cluster" at bounding box center [90, 135] width 28 height 8
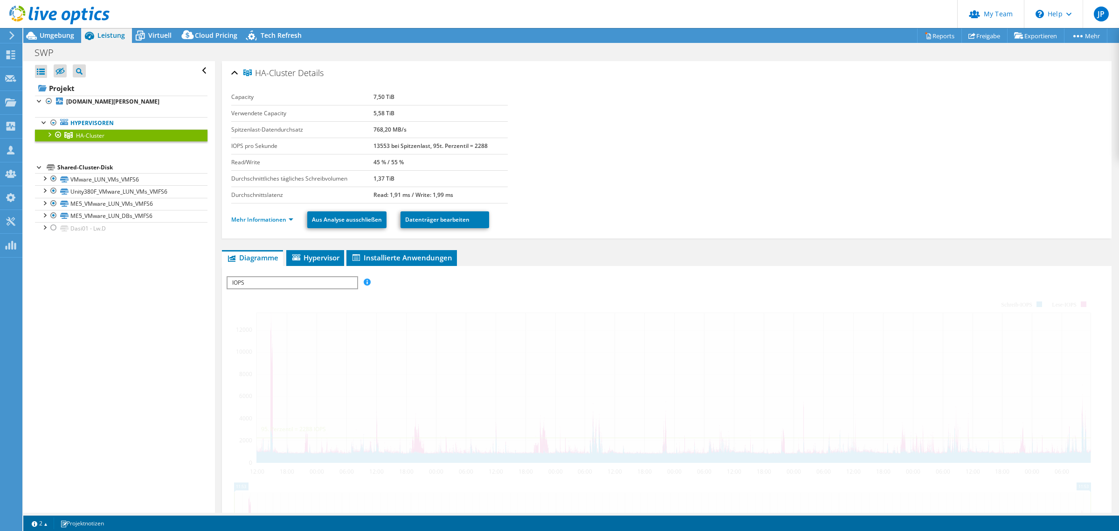
click at [281, 283] on span "IOPS" at bounding box center [292, 282] width 129 height 11
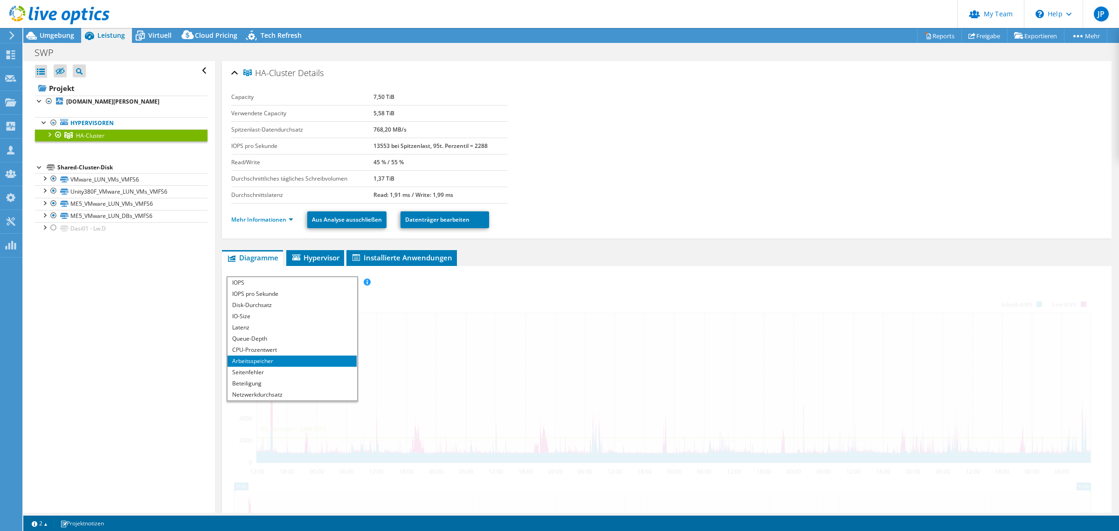
click at [253, 347] on li "CPU-Prozentwert" at bounding box center [292, 349] width 129 height 11
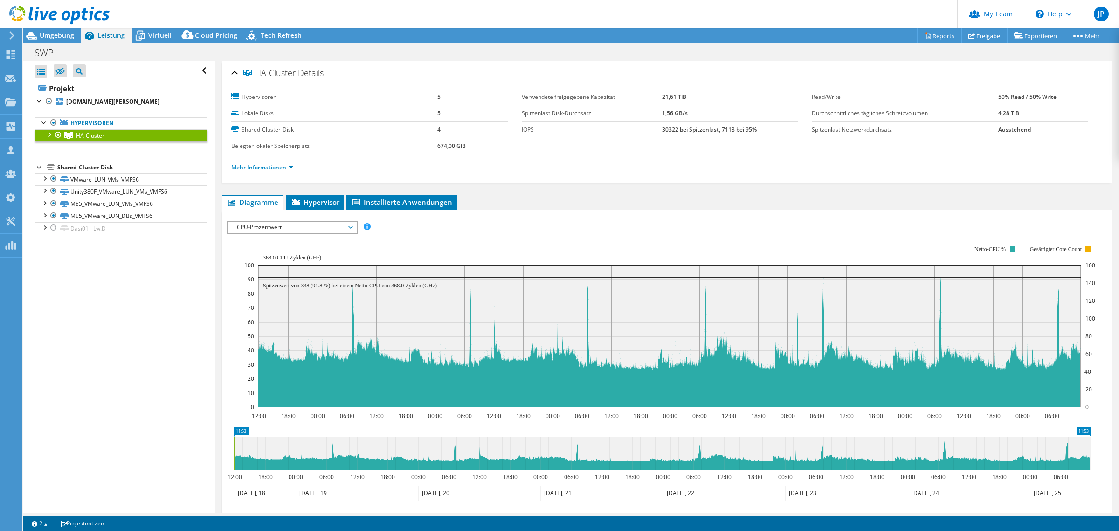
click at [47, 137] on div at bounding box center [48, 133] width 9 height 9
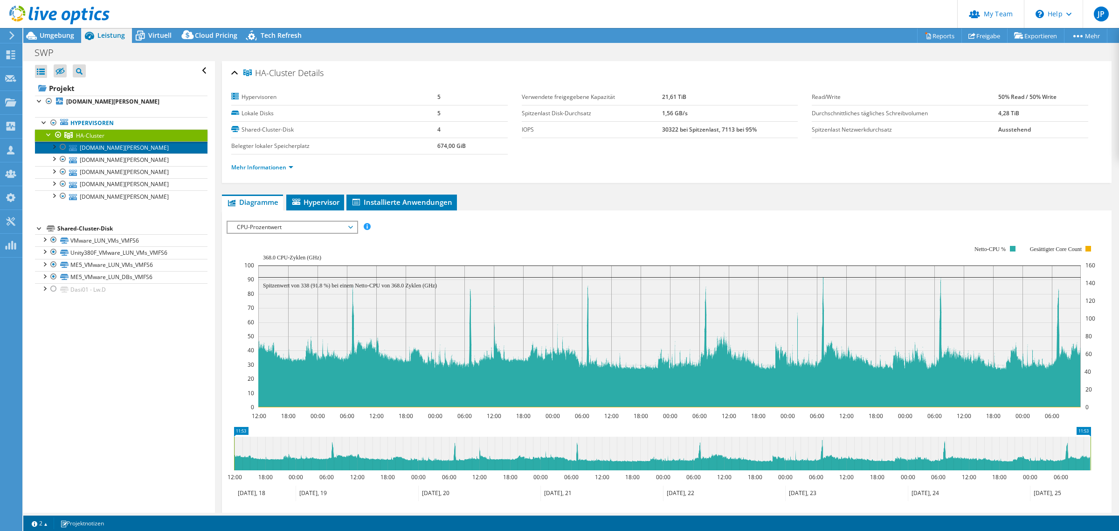
click at [95, 148] on link "[DOMAIN_NAME][PERSON_NAME]" at bounding box center [121, 147] width 173 height 12
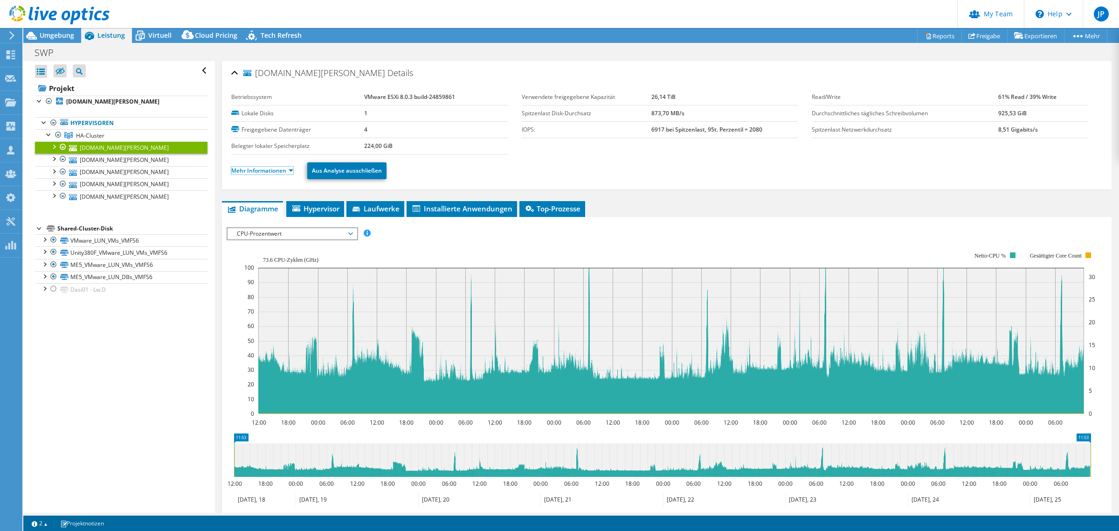
click at [276, 169] on link "Mehr Informationen" at bounding box center [262, 170] width 62 height 8
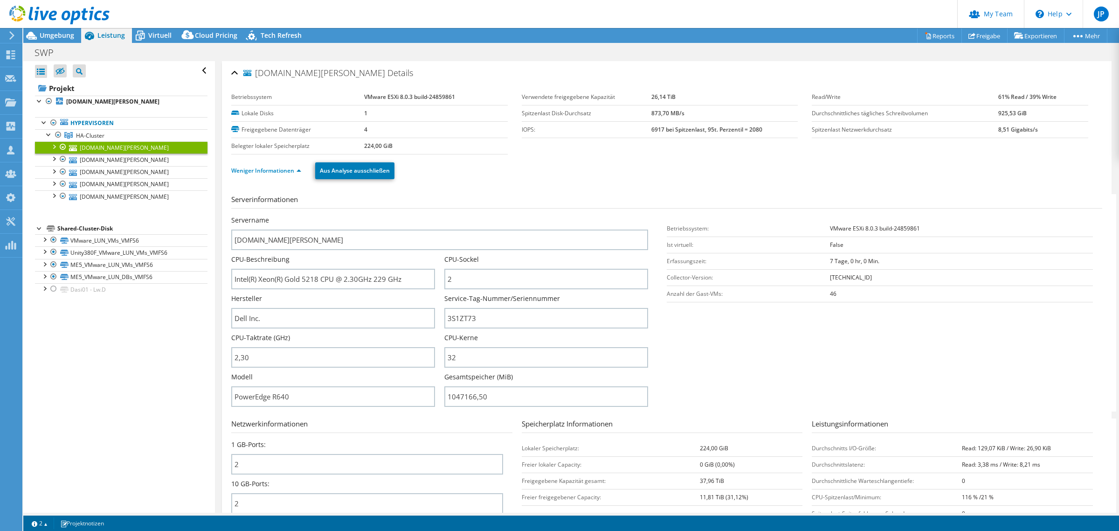
click at [55, 33] on span "Umgebung" at bounding box center [57, 35] width 35 height 9
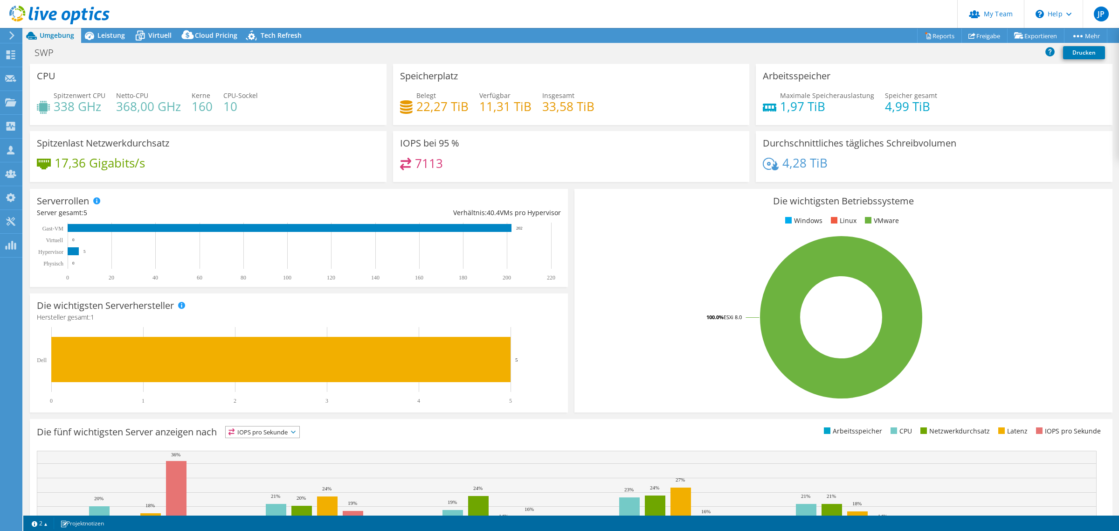
click at [106, 38] on span "Leistung" at bounding box center [111, 35] width 28 height 9
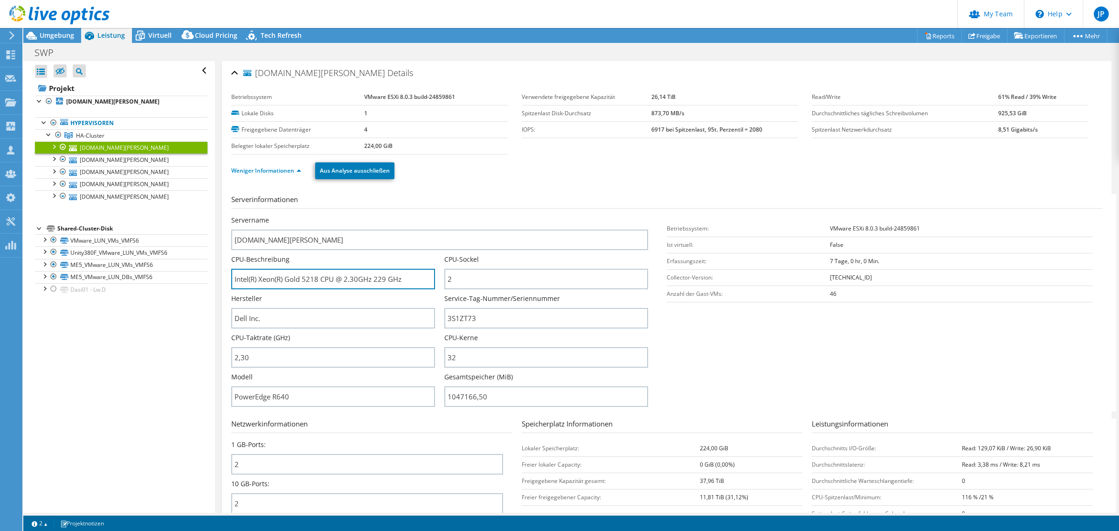
drag, startPoint x: 366, startPoint y: 284, endPoint x: 200, endPoint y: 285, distance: 166.0
click at [200, 285] on div "Alle öffnen Alle schließen Ausgeschlossene Knoten verbergen Projektbaumfilter" at bounding box center [571, 286] width 1096 height 451
click at [83, 134] on span "HA-Cluster" at bounding box center [90, 135] width 28 height 8
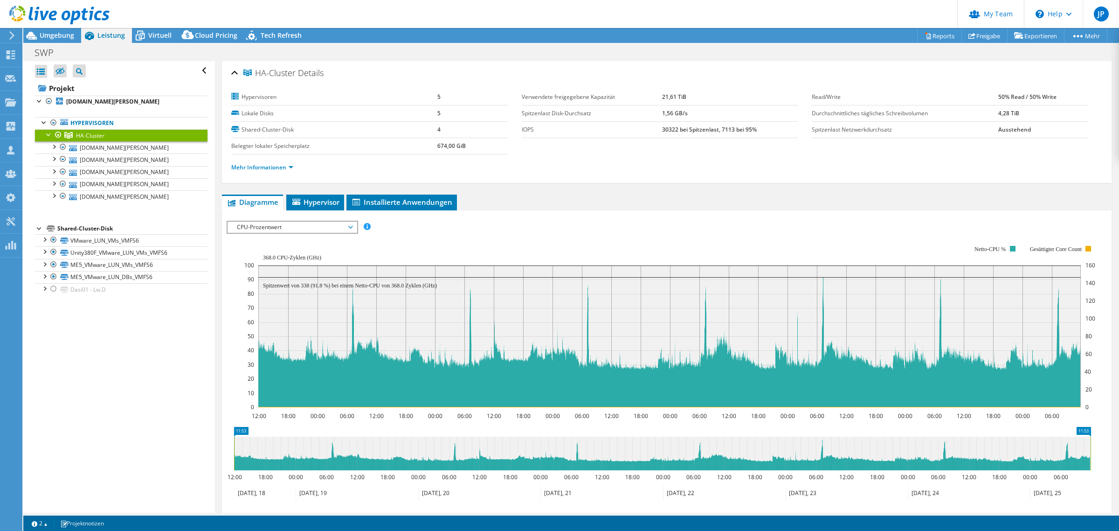
scroll to position [58, 0]
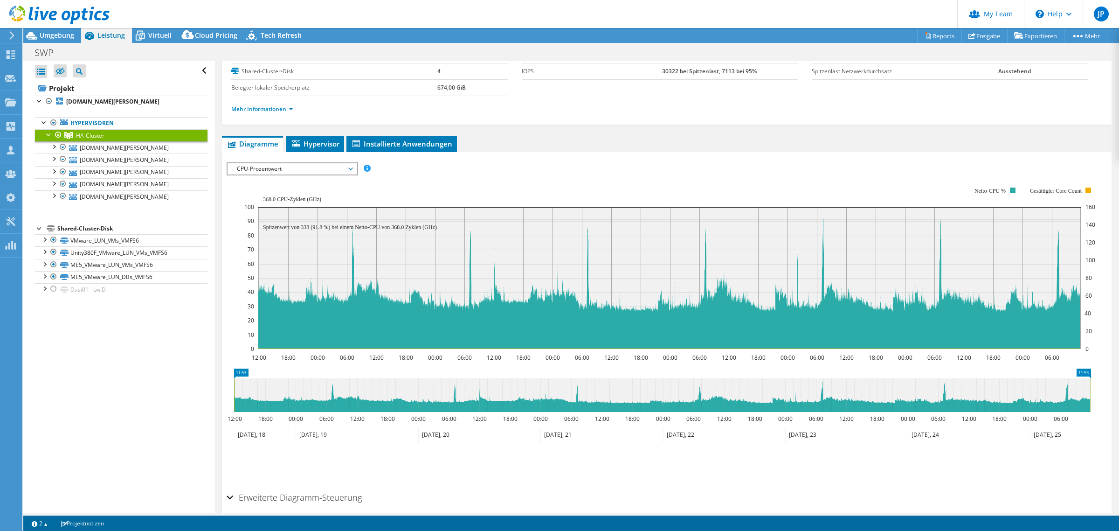
drag, startPoint x: 252, startPoint y: 171, endPoint x: 257, endPoint y: 200, distance: 28.9
click at [251, 171] on span "CPU-Prozentwert" at bounding box center [292, 168] width 120 height 11
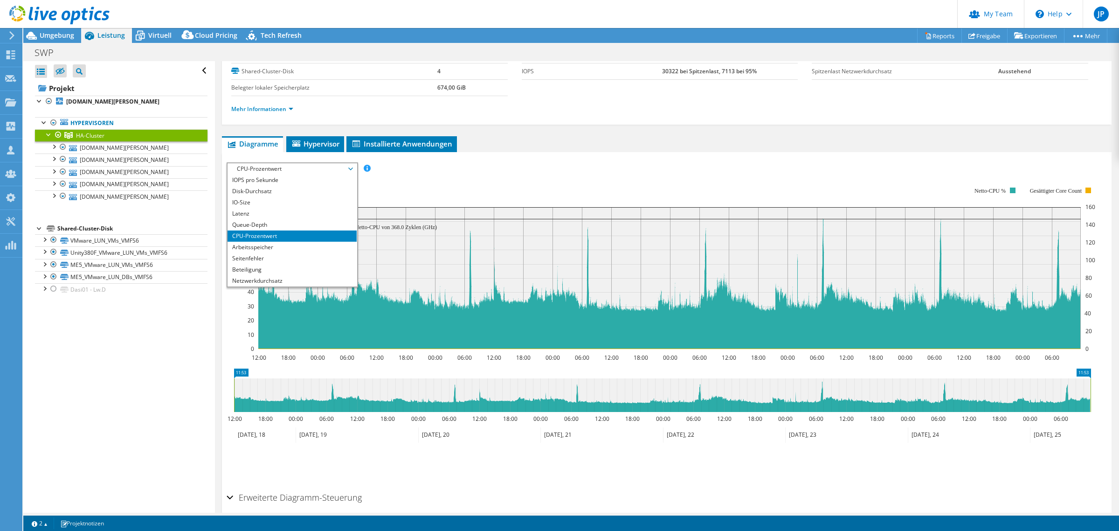
click at [283, 245] on li "Arbeitsspeicher" at bounding box center [292, 247] width 129 height 11
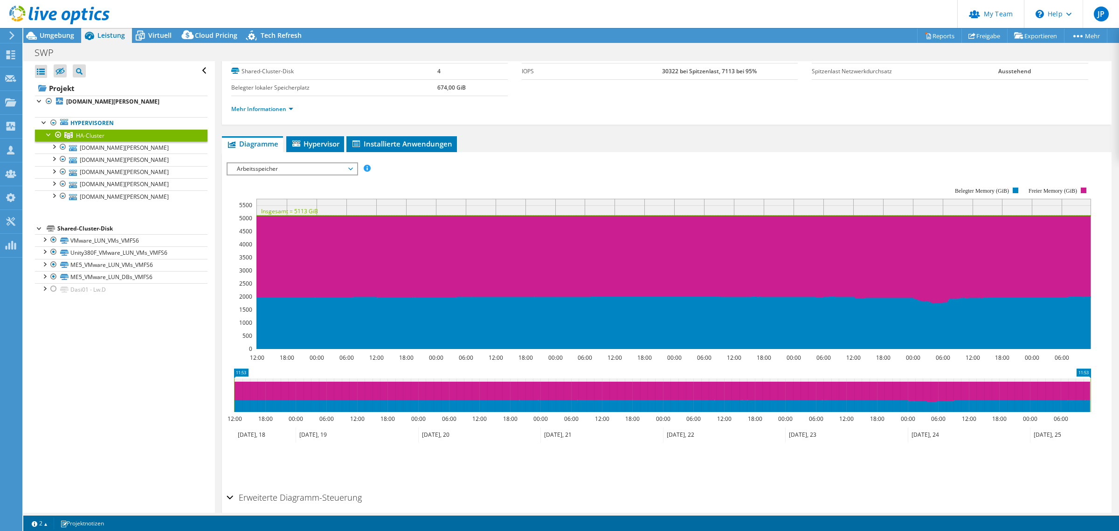
click at [50, 33] on span "Umgebung" at bounding box center [57, 35] width 35 height 9
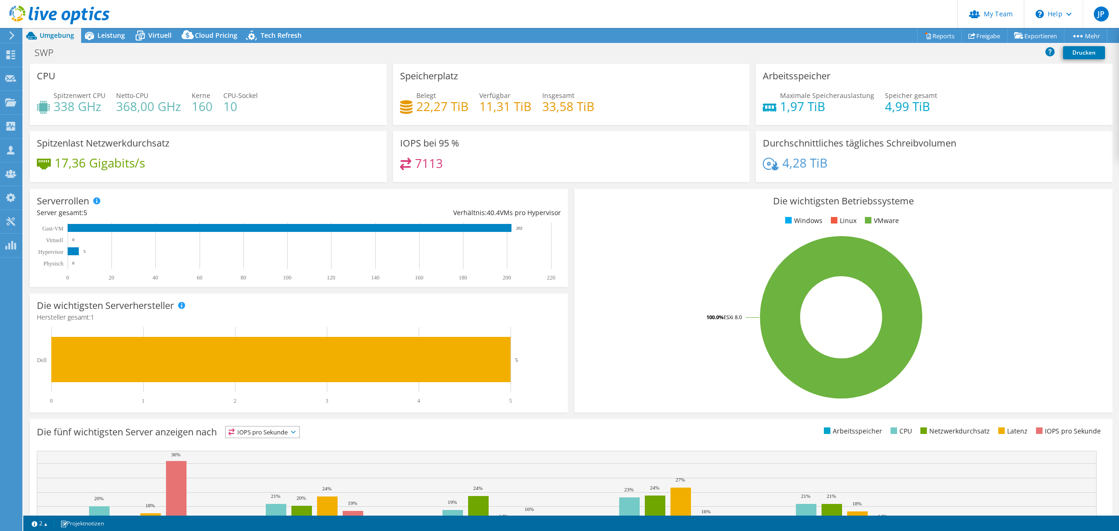
click at [96, 33] on icon at bounding box center [89, 36] width 16 height 16
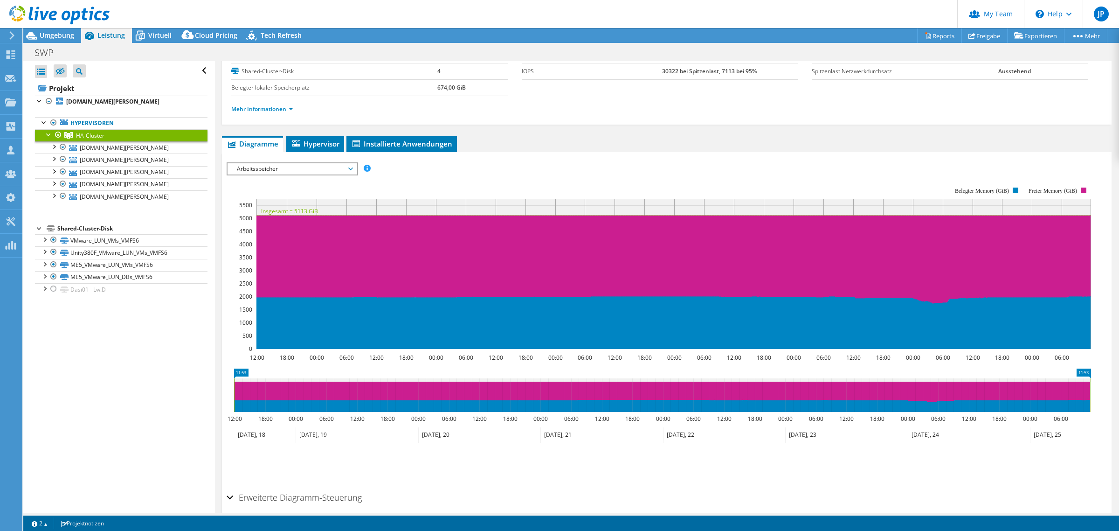
scroll to position [97, 0]
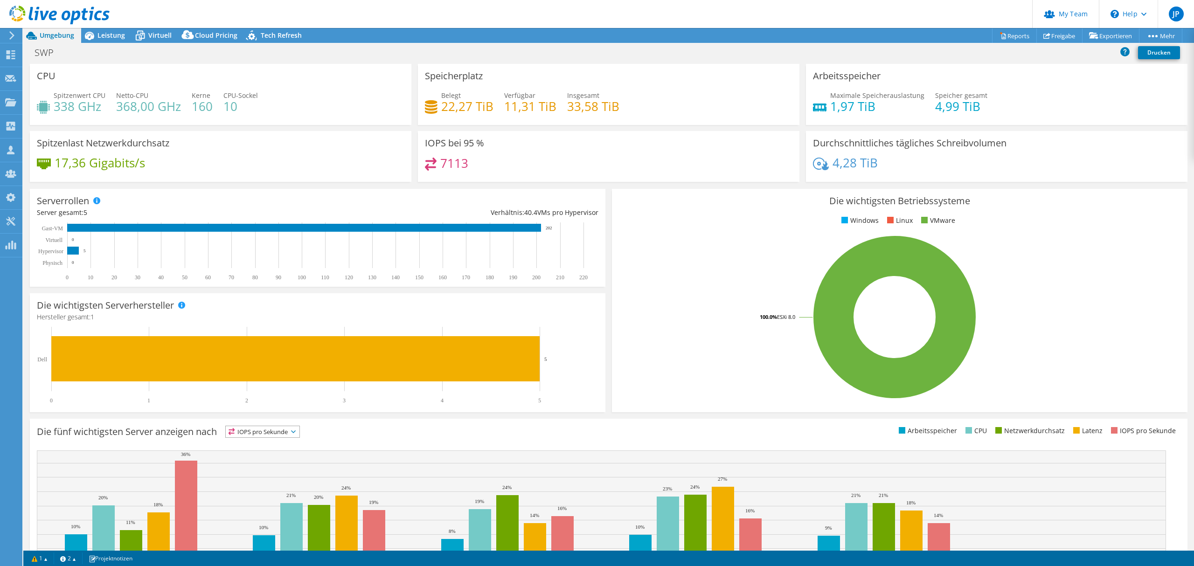
select select "USD"
